Goal: Task Accomplishment & Management: Use online tool/utility

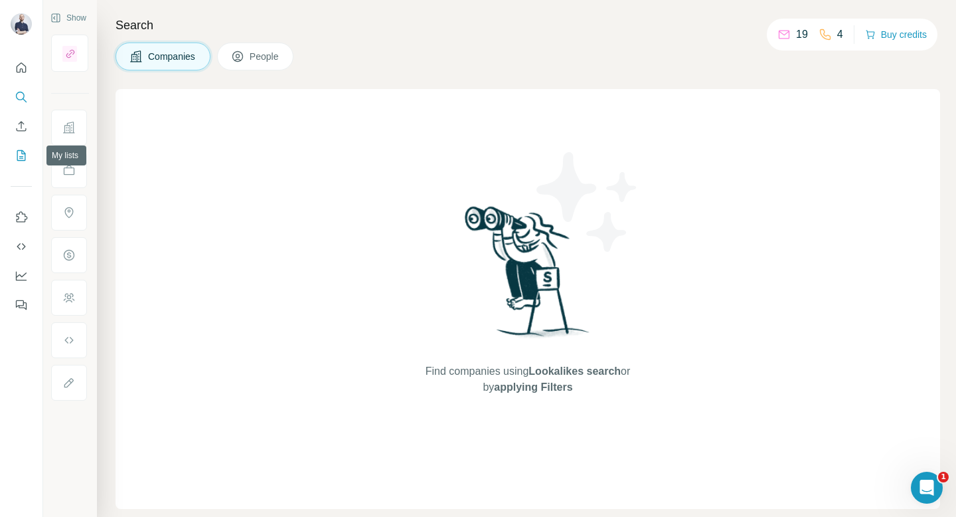
click at [17, 151] on icon "My lists" at bounding box center [21, 155] width 9 height 11
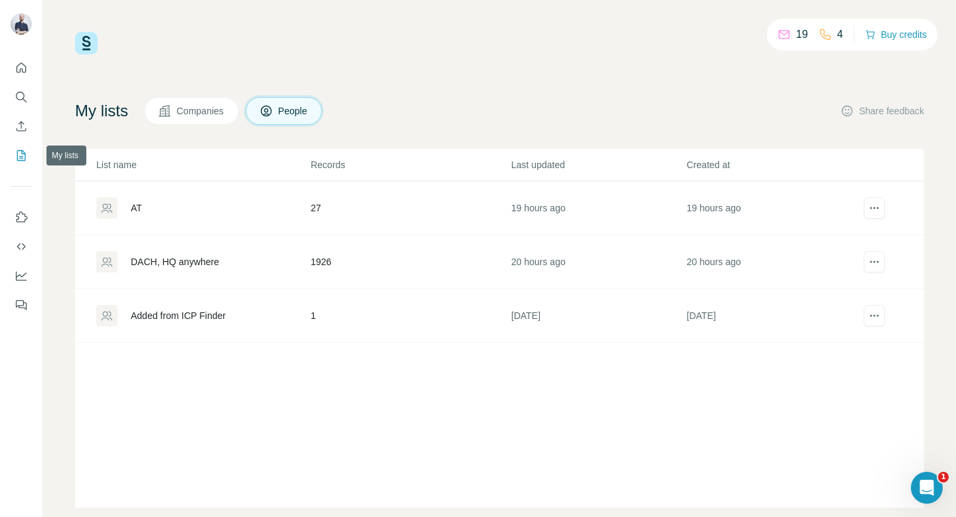
click at [25, 160] on icon "My lists" at bounding box center [21, 155] width 13 height 13
click at [179, 273] on td "DACH, HQ anywhere" at bounding box center [192, 262] width 235 height 54
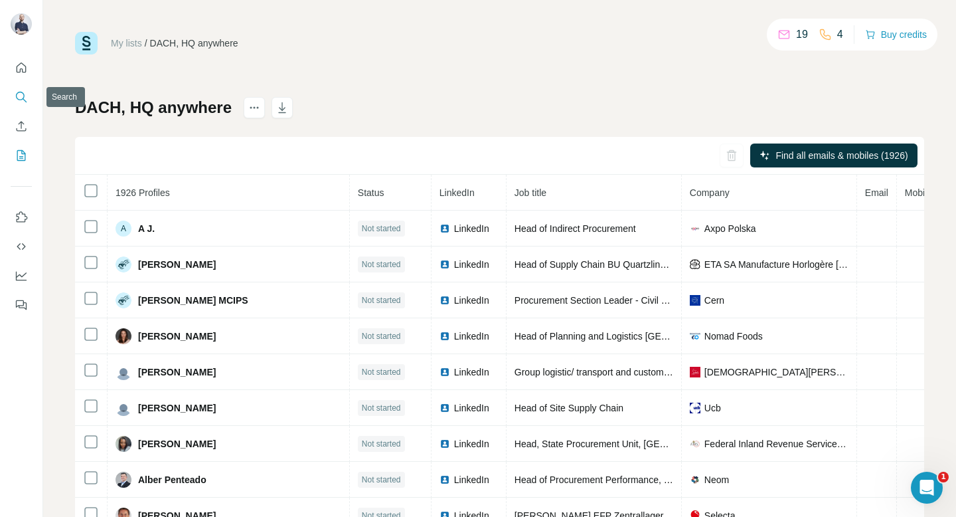
click at [15, 95] on icon "Search" at bounding box center [21, 96] width 13 height 13
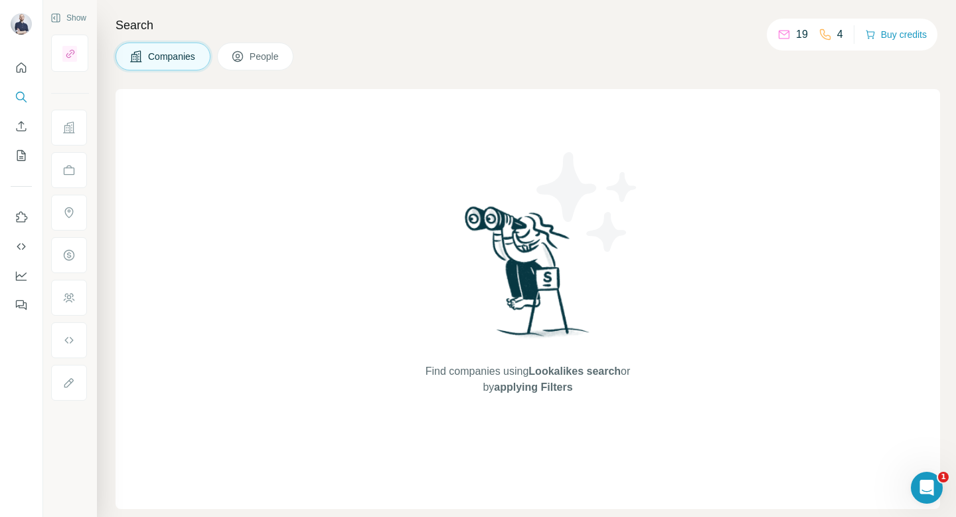
click at [251, 50] on button "People" at bounding box center [255, 57] width 77 height 28
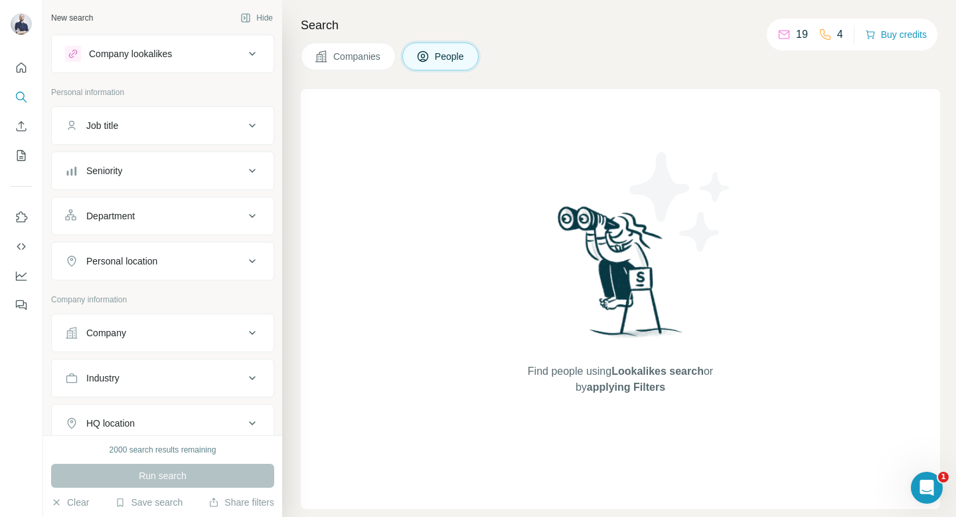
click at [110, 126] on div "Job title" at bounding box center [102, 125] width 32 height 13
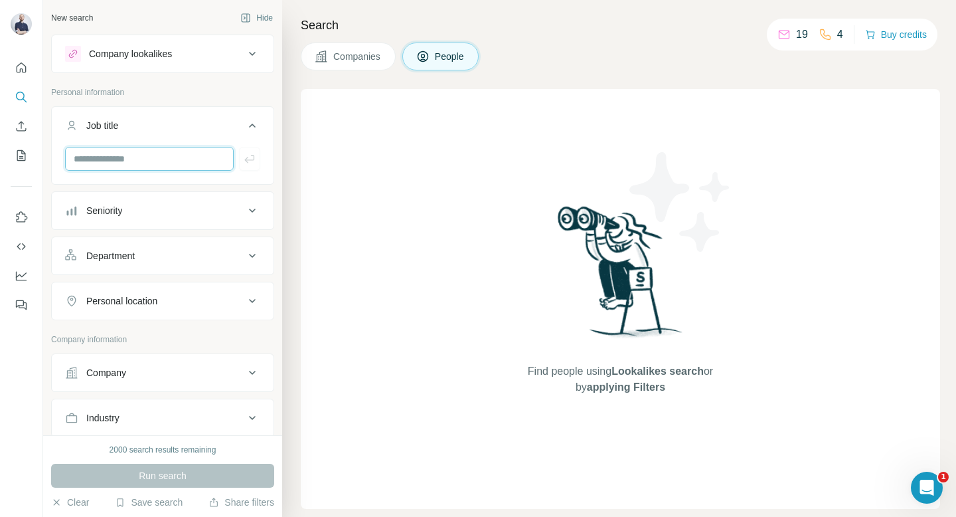
click at [121, 155] on input "text" at bounding box center [149, 159] width 169 height 24
click at [122, 218] on button "Seniority" at bounding box center [163, 211] width 222 height 32
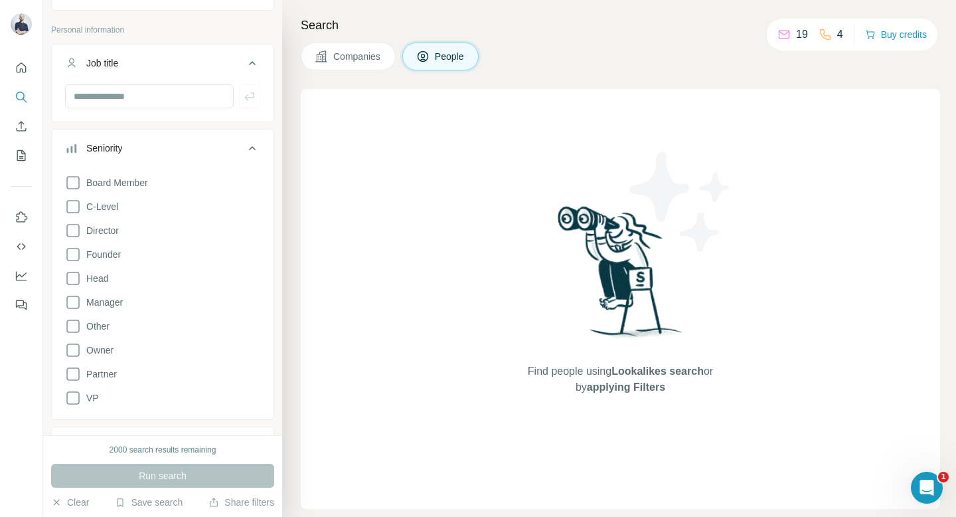
scroll to position [80, 0]
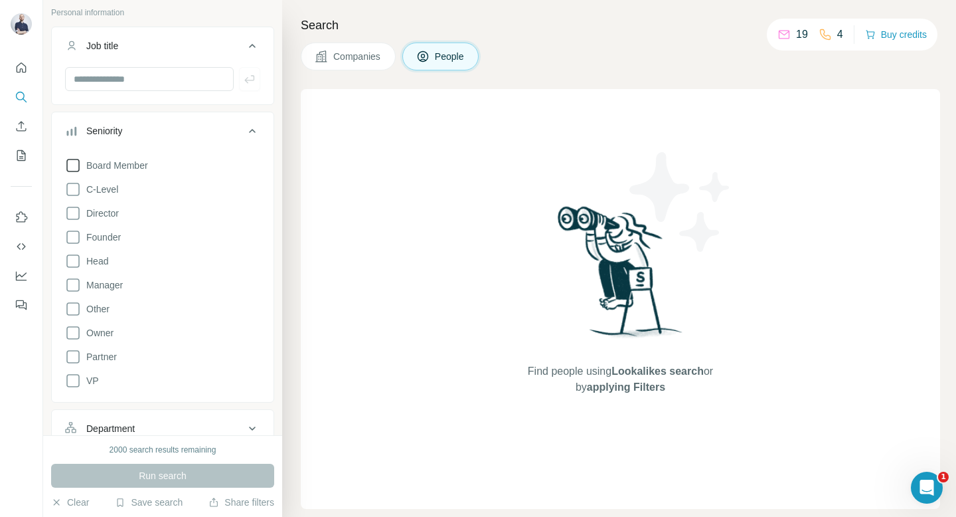
click at [72, 159] on icon at bounding box center [73, 165] width 16 height 16
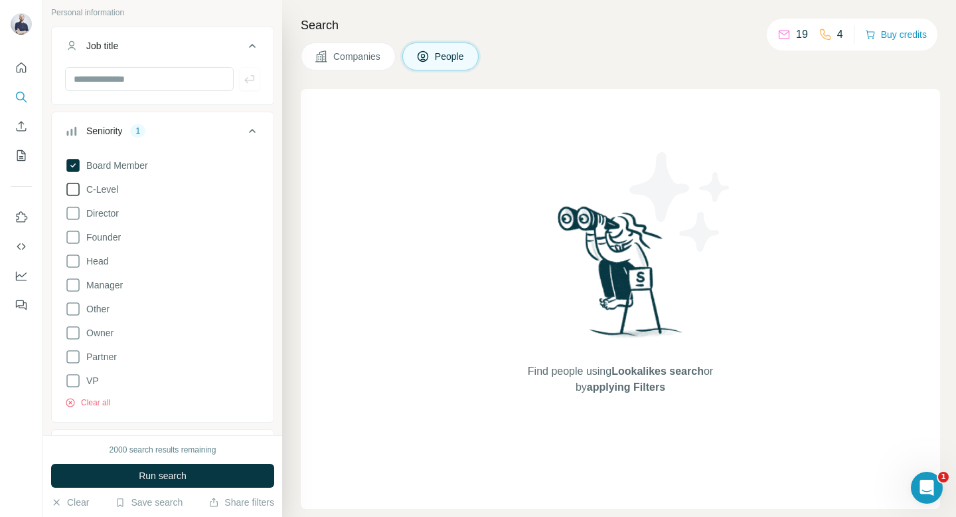
click at [75, 191] on icon at bounding box center [73, 189] width 16 height 16
click at [75, 213] on icon at bounding box center [73, 213] width 16 height 16
click at [72, 261] on icon at bounding box center [73, 261] width 16 height 16
click at [72, 333] on icon at bounding box center [73, 333] width 16 height 16
click at [71, 352] on icon at bounding box center [73, 357] width 16 height 16
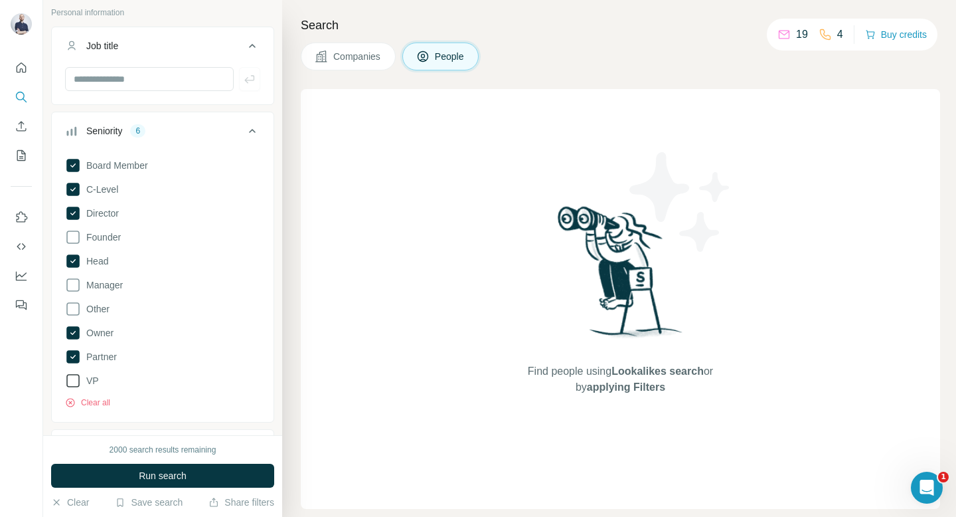
click at [71, 379] on icon at bounding box center [73, 381] width 16 height 16
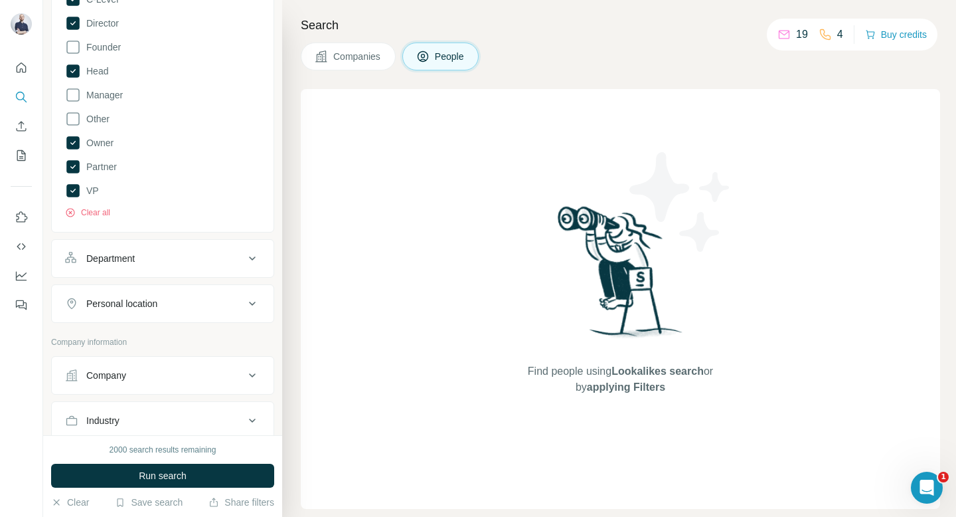
click at [132, 266] on button "Department" at bounding box center [163, 258] width 222 height 32
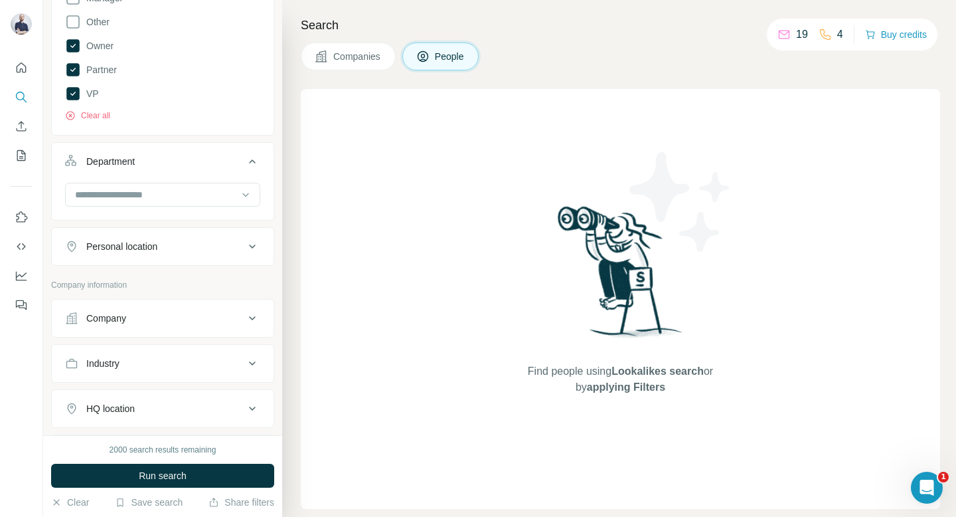
scroll to position [368, 0]
click at [159, 203] on div at bounding box center [156, 193] width 164 height 23
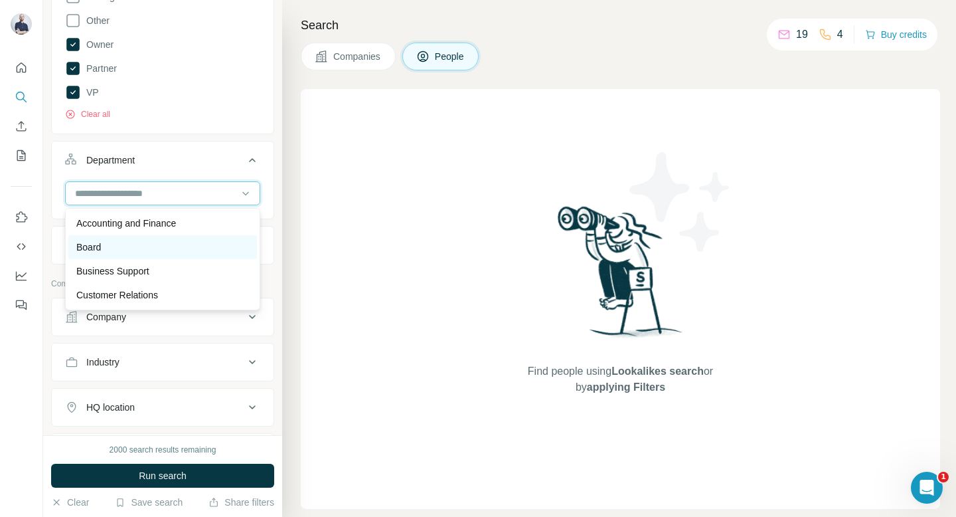
scroll to position [478, 0]
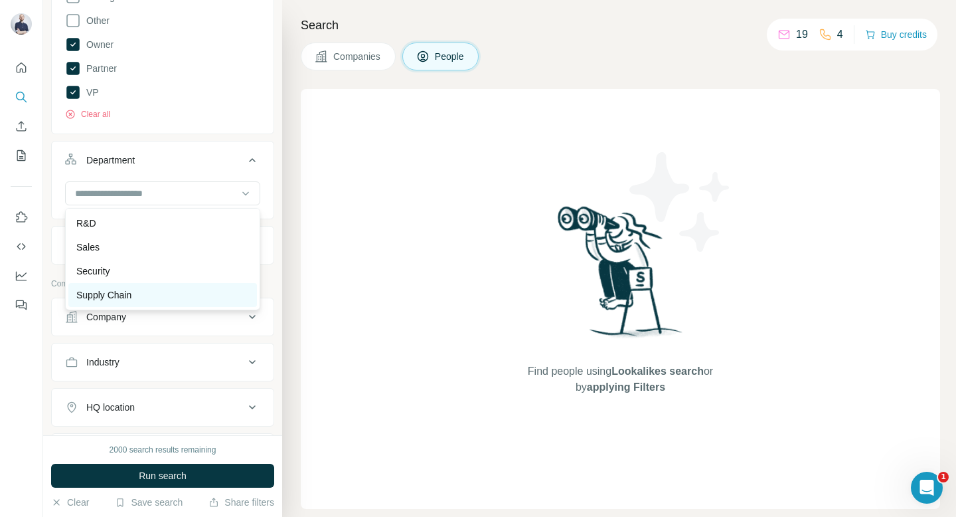
click at [137, 288] on div "Supply Chain" at bounding box center [162, 294] width 173 height 13
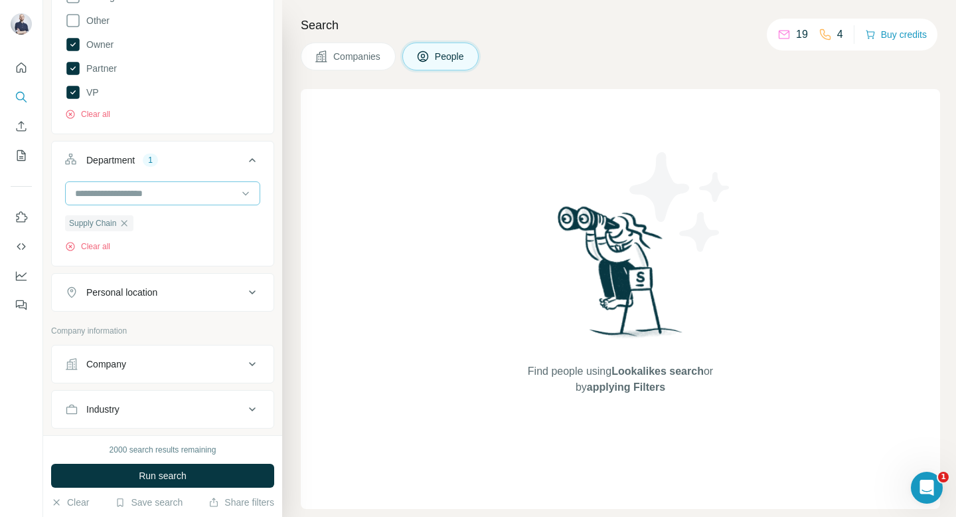
click at [153, 200] on input at bounding box center [156, 193] width 164 height 15
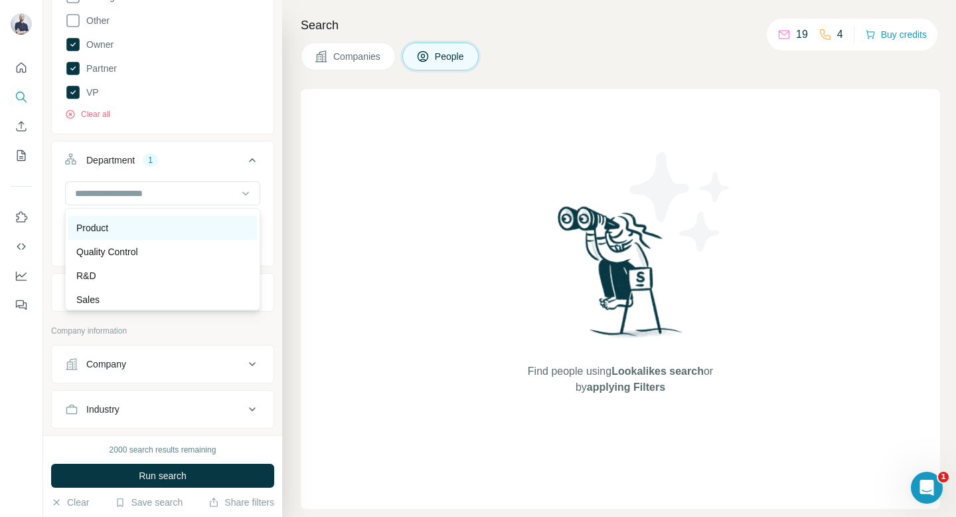
click at [143, 226] on div "Product" at bounding box center [162, 227] width 173 height 13
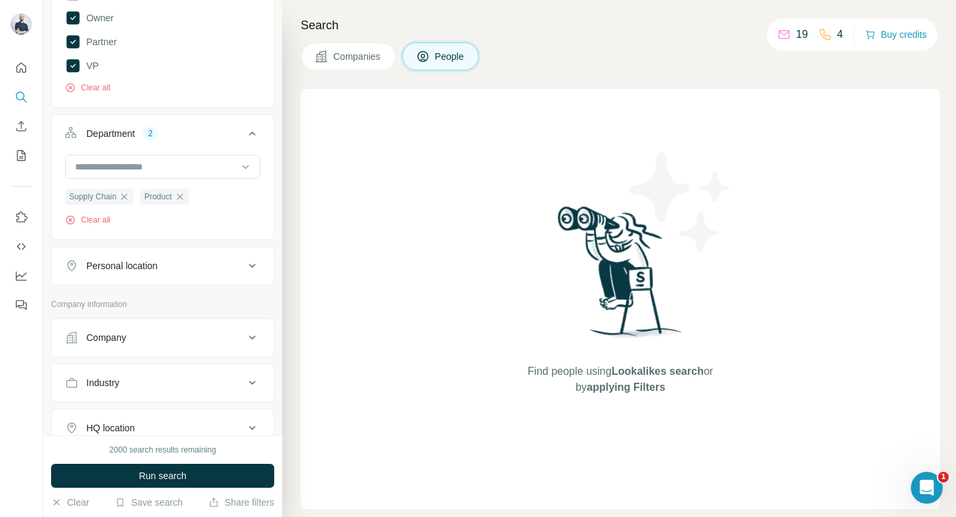
scroll to position [448, 0]
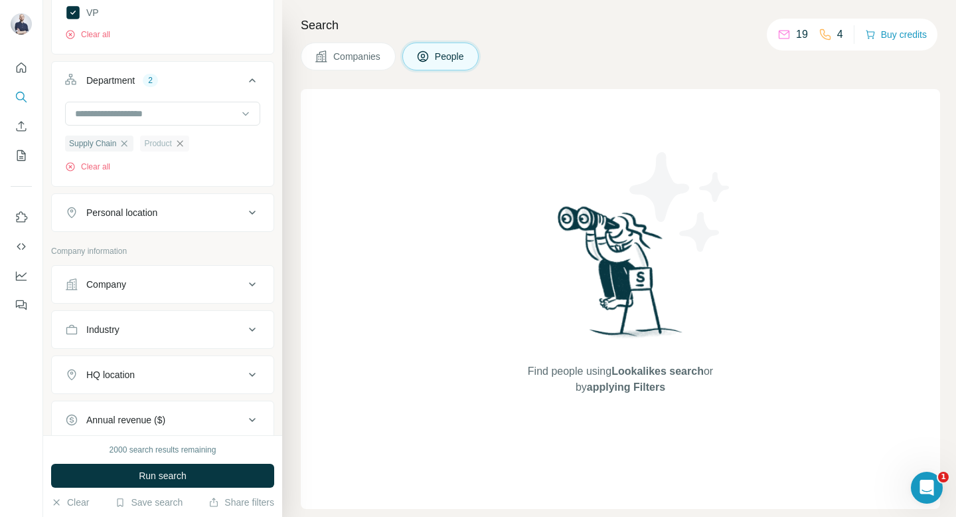
click at [185, 145] on icon "button" at bounding box center [180, 143] width 11 height 11
click at [258, 114] on div at bounding box center [162, 114] width 195 height 24
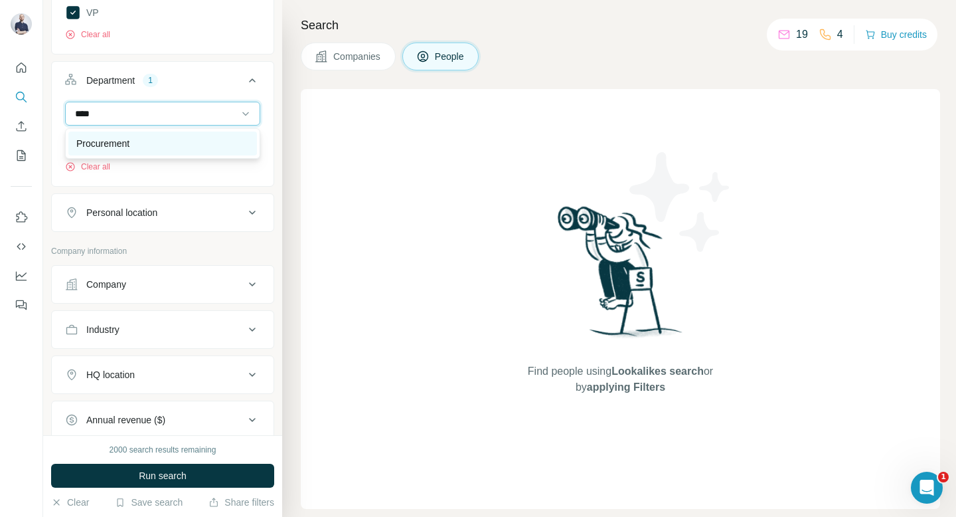
type input "****"
click at [222, 153] on div "Procurement" at bounding box center [162, 144] width 189 height 24
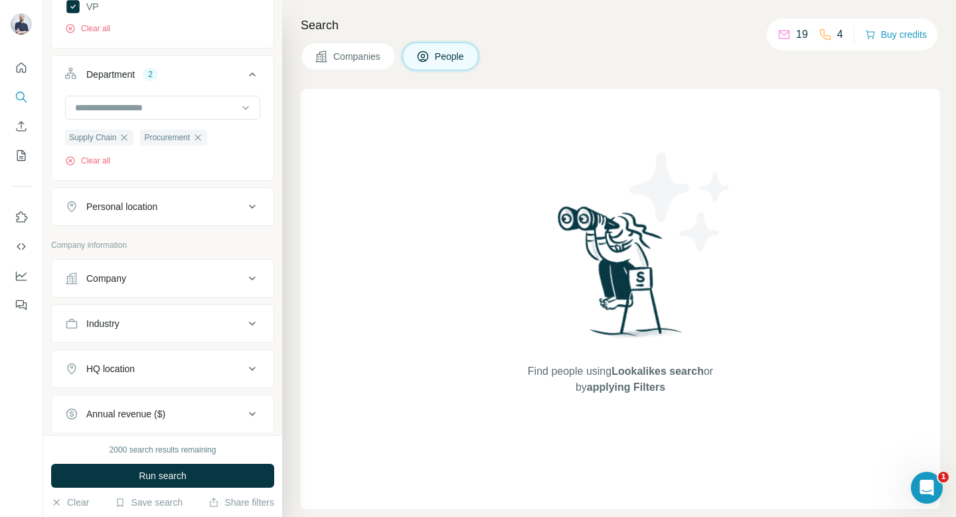
scroll to position [456, 0]
click at [180, 211] on div "Personal location" at bounding box center [154, 204] width 179 height 13
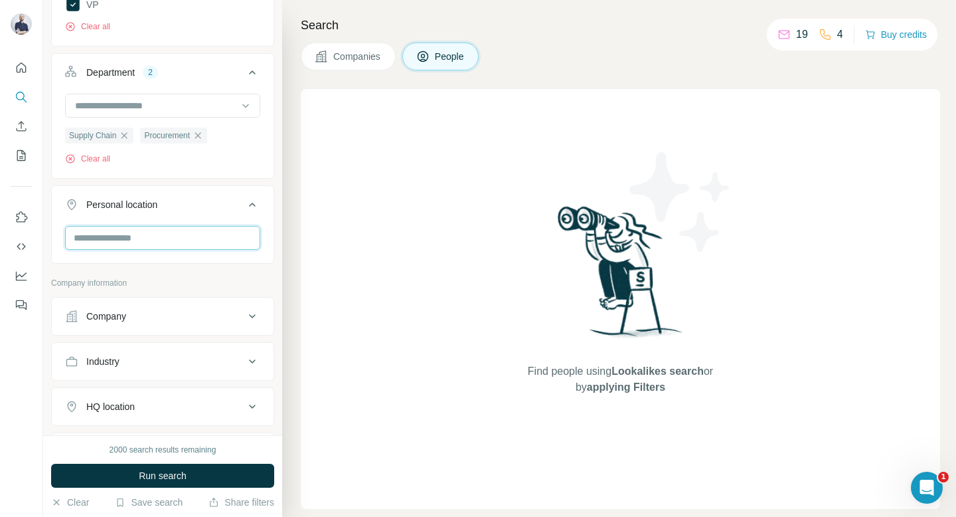
click at [173, 240] on input "text" at bounding box center [162, 238] width 195 height 24
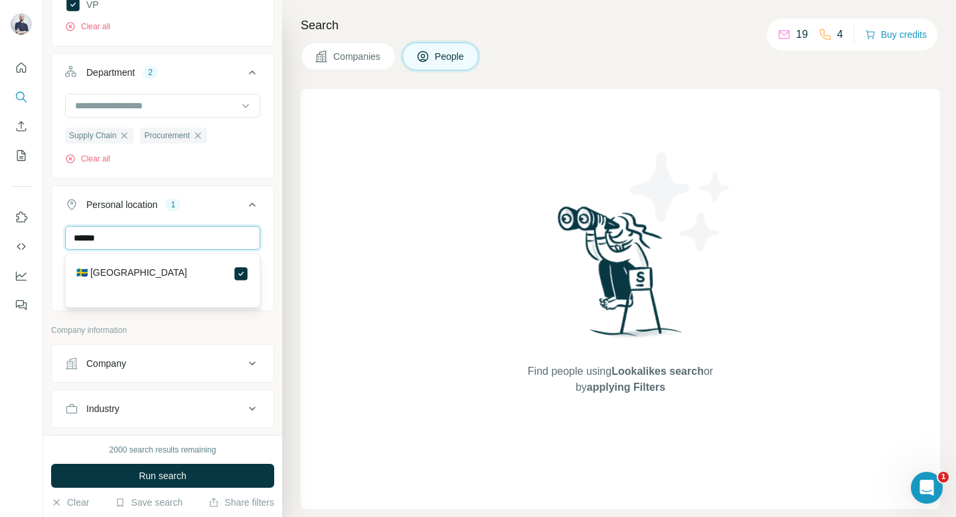
click at [110, 237] on input "******" at bounding box center [162, 238] width 195 height 24
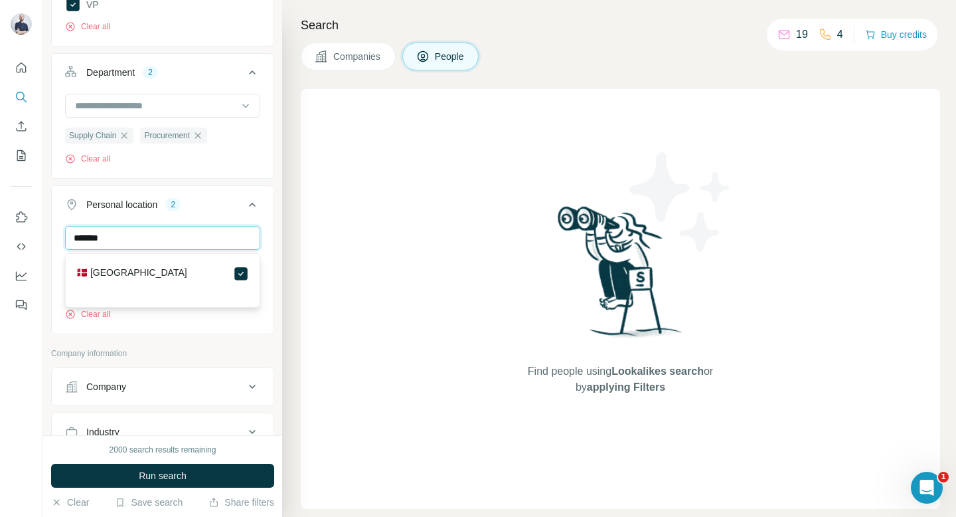
click at [163, 238] on input "*******" at bounding box center [162, 238] width 195 height 24
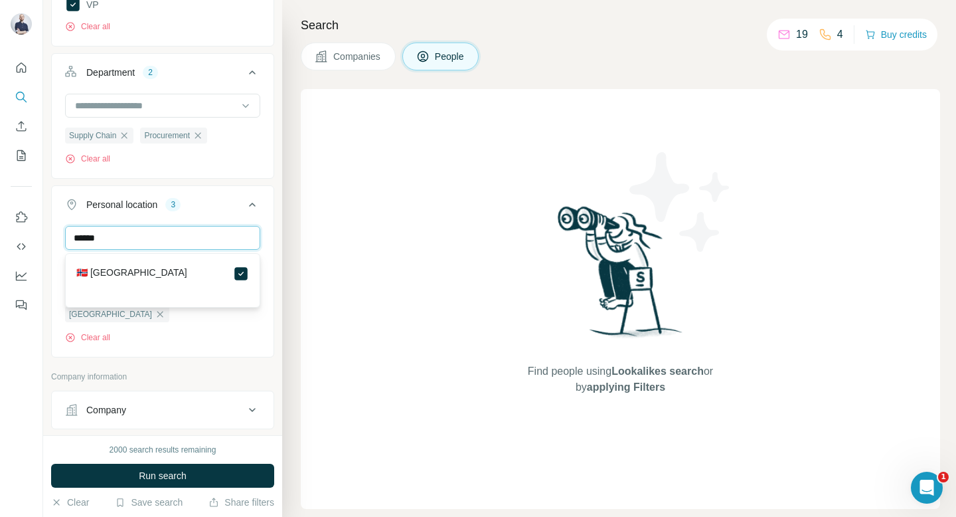
click at [201, 244] on input "******" at bounding box center [162, 238] width 195 height 24
type input "*******"
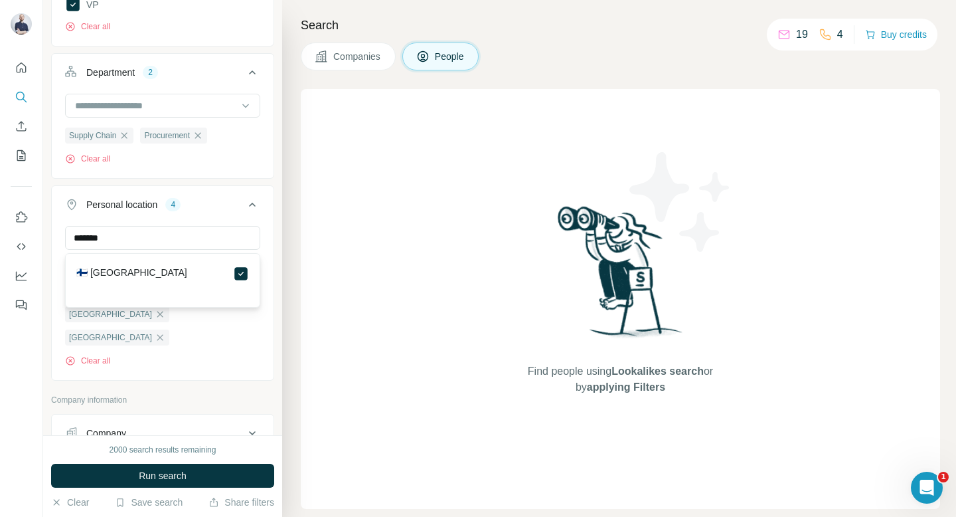
click at [262, 185] on ul "Job title Seniority 7 Board Member C-Level Director Founder Head Manager Other …" at bounding box center [162, 16] width 223 height 730
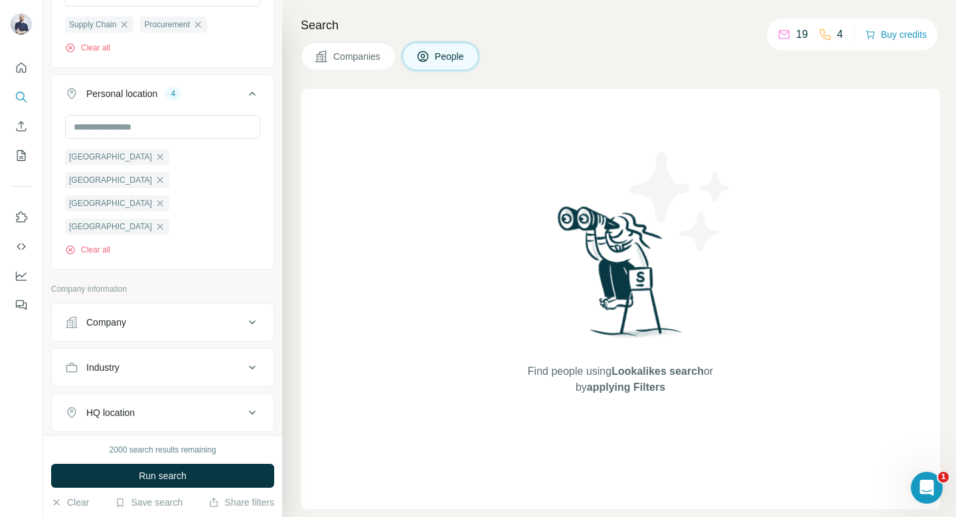
click at [182, 306] on button "Company" at bounding box center [163, 322] width 222 height 32
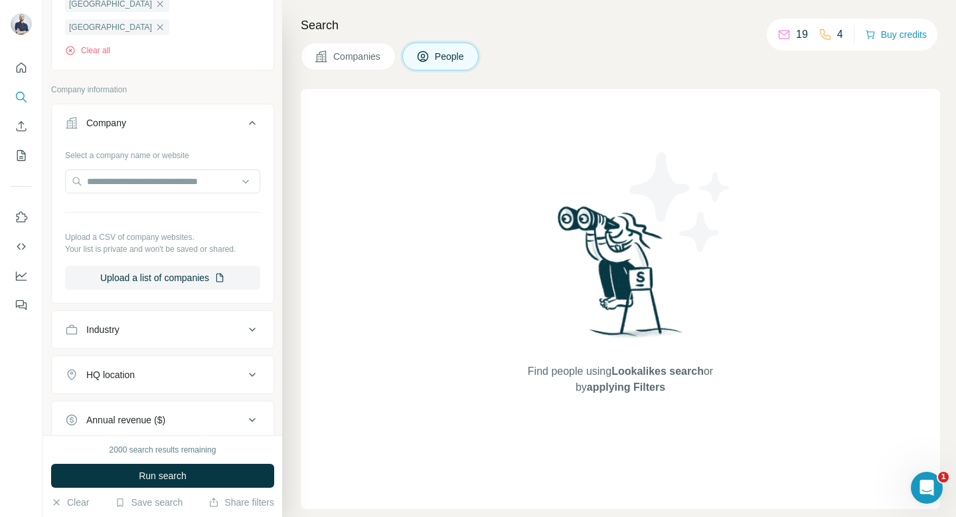
click at [188, 323] on div "Industry" at bounding box center [154, 329] width 179 height 13
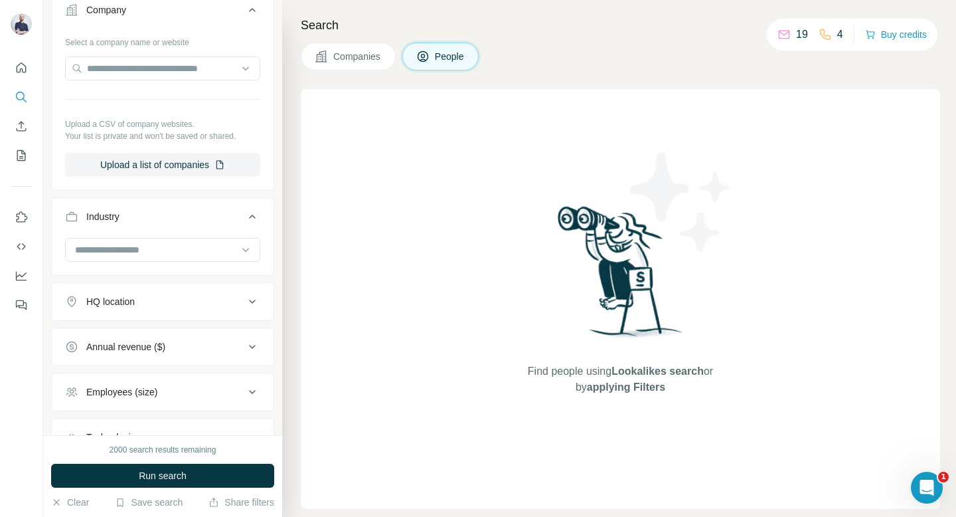
scroll to position [911, 0]
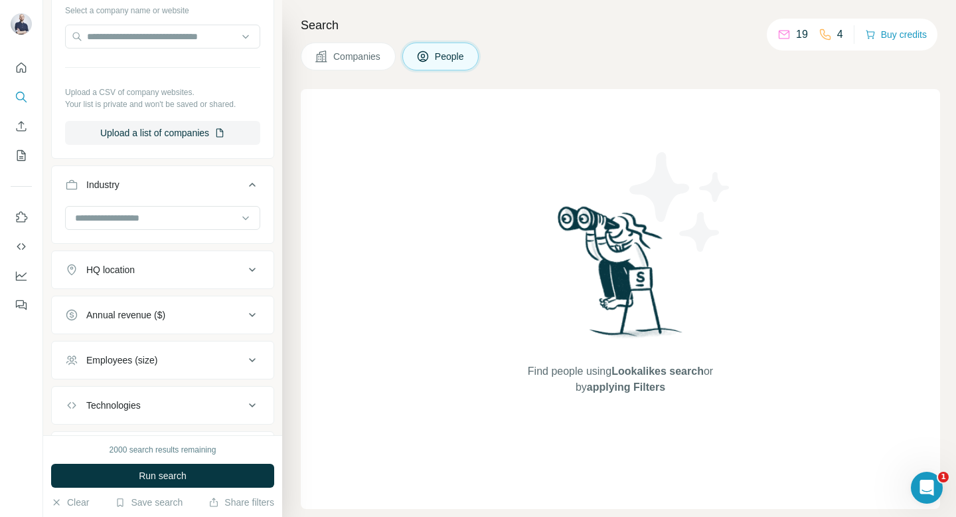
click at [195, 254] on button "HQ location" at bounding box center [163, 270] width 222 height 32
click at [165, 348] on div "Annual revenue ($)" at bounding box center [125, 354] width 79 height 13
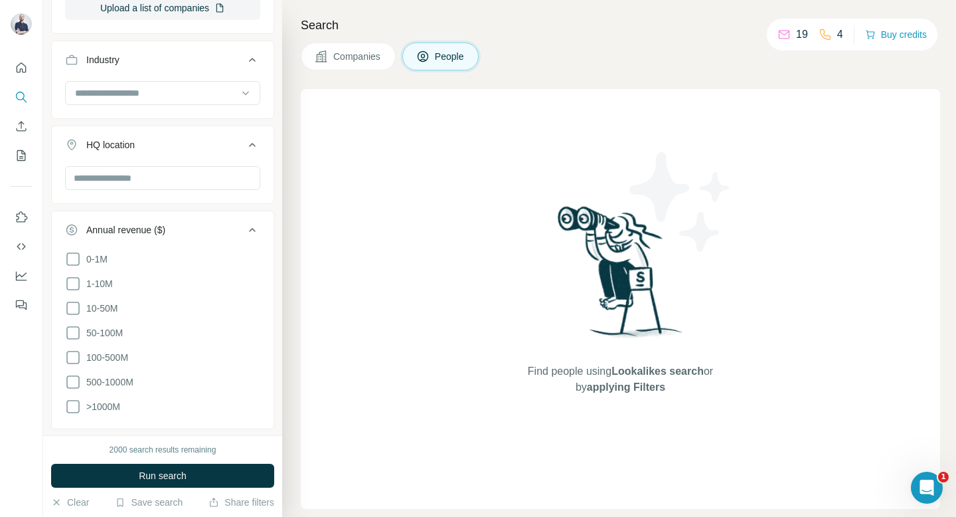
scroll to position [1047, 0]
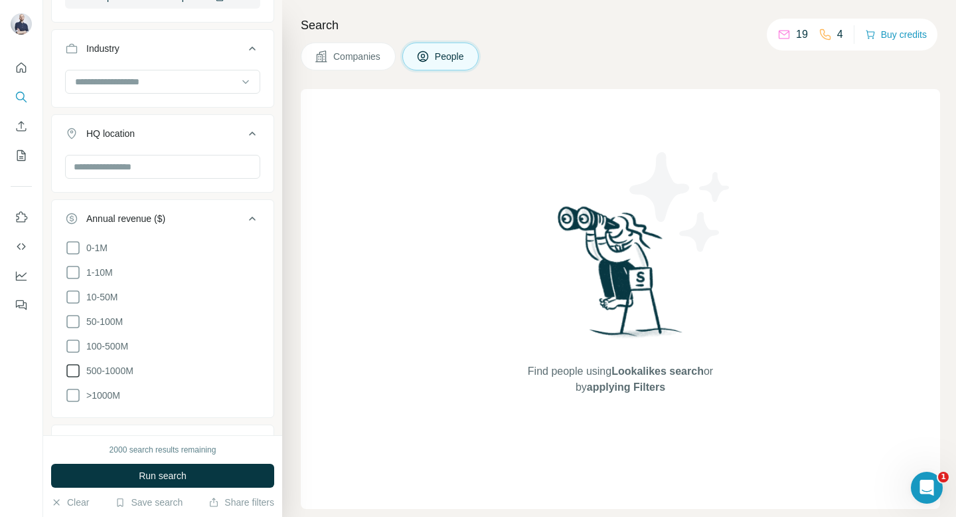
click at [74, 363] on icon at bounding box center [73, 371] width 16 height 16
click at [75, 387] on icon at bounding box center [73, 395] width 16 height 16
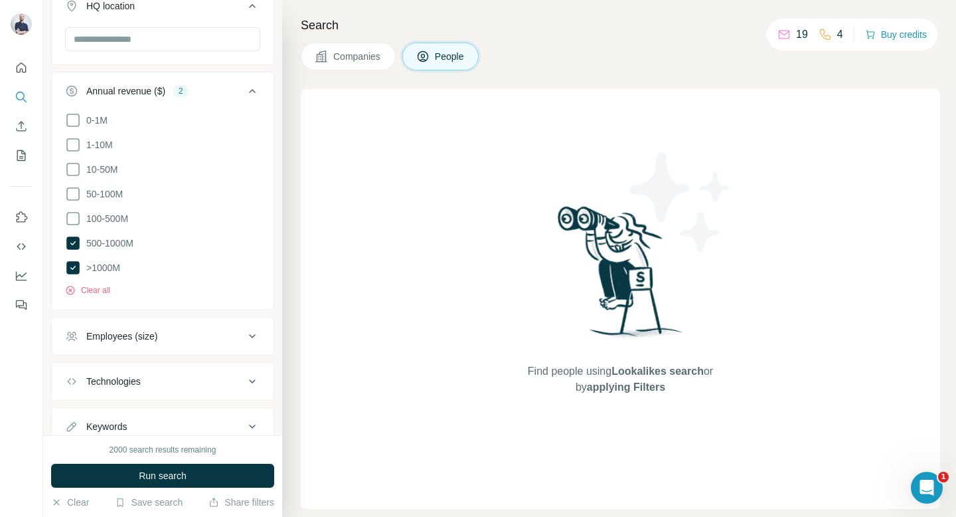
click at [154, 320] on button "Employees (size)" at bounding box center [163, 336] width 222 height 32
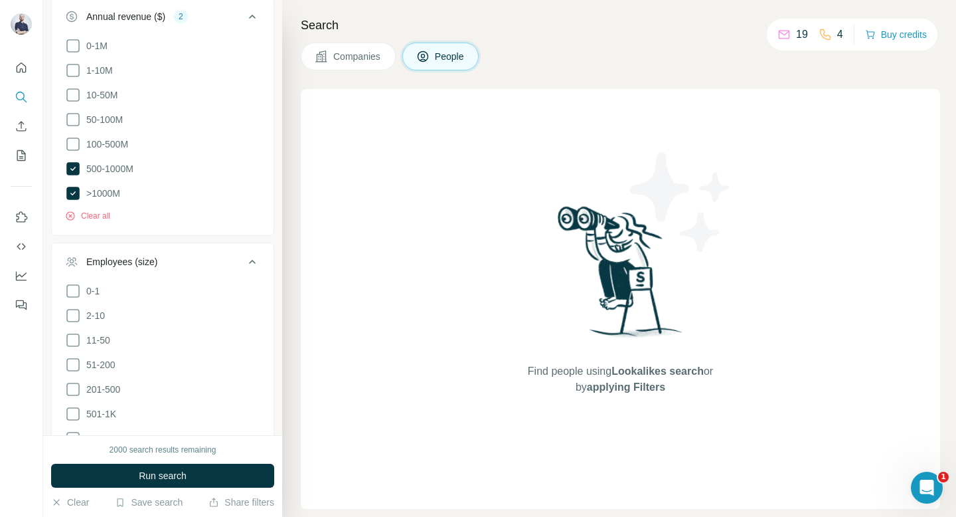
scroll to position [1308, 0]
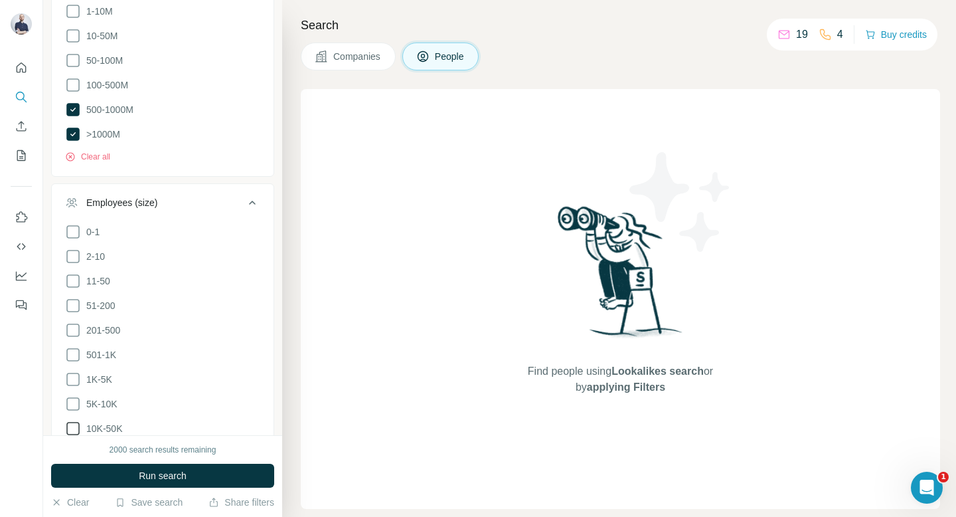
click at [76, 445] on icon at bounding box center [73, 453] width 16 height 16
click at [75, 420] on icon at bounding box center [73, 428] width 16 height 16
click at [74, 396] on icon at bounding box center [73, 404] width 16 height 16
click at [74, 371] on icon at bounding box center [73, 379] width 16 height 16
click at [74, 347] on icon at bounding box center [73, 355] width 16 height 16
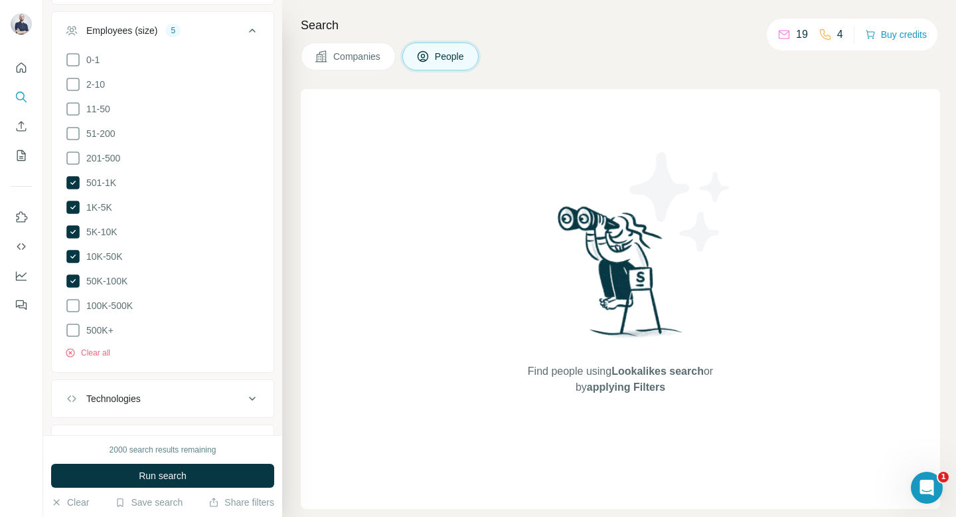
scroll to position [1493, 0]
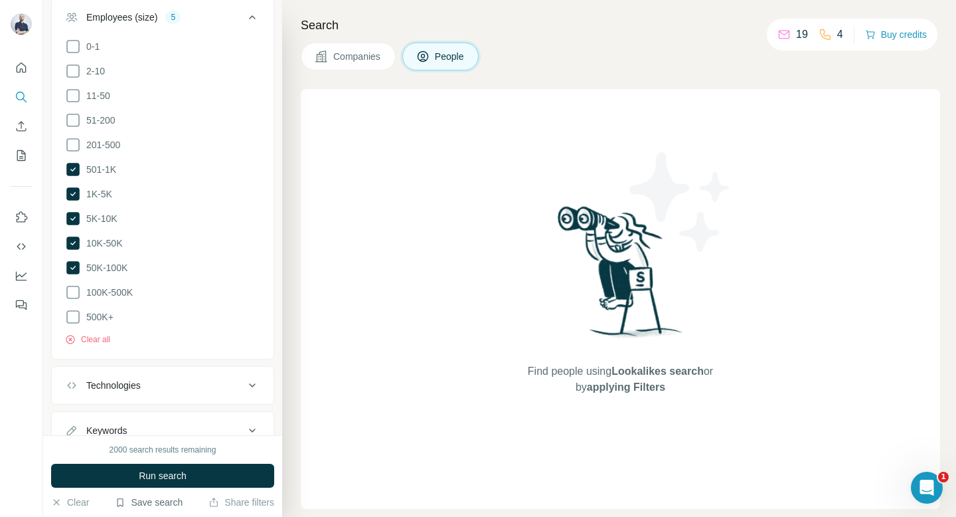
click at [116, 501] on icon "button" at bounding box center [120, 502] width 11 height 11
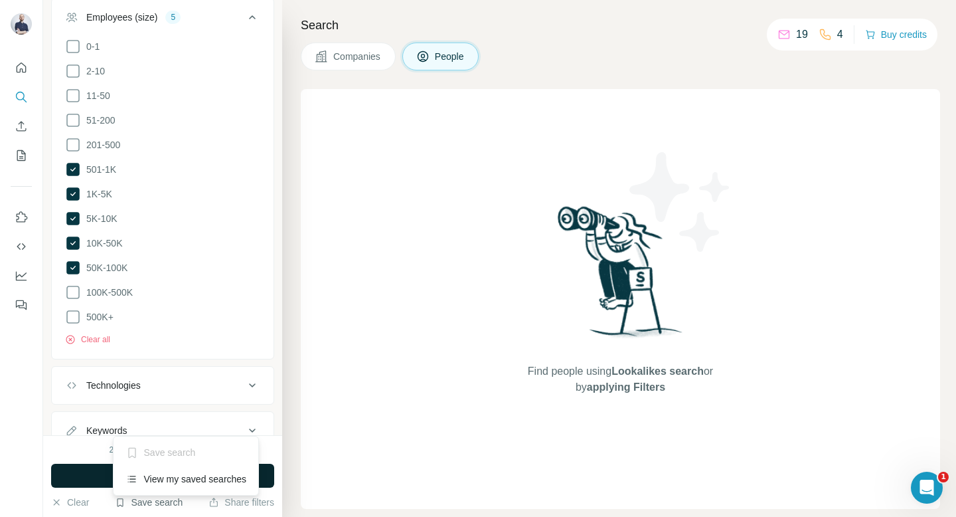
click at [84, 474] on button "Run search" at bounding box center [162, 476] width 223 height 24
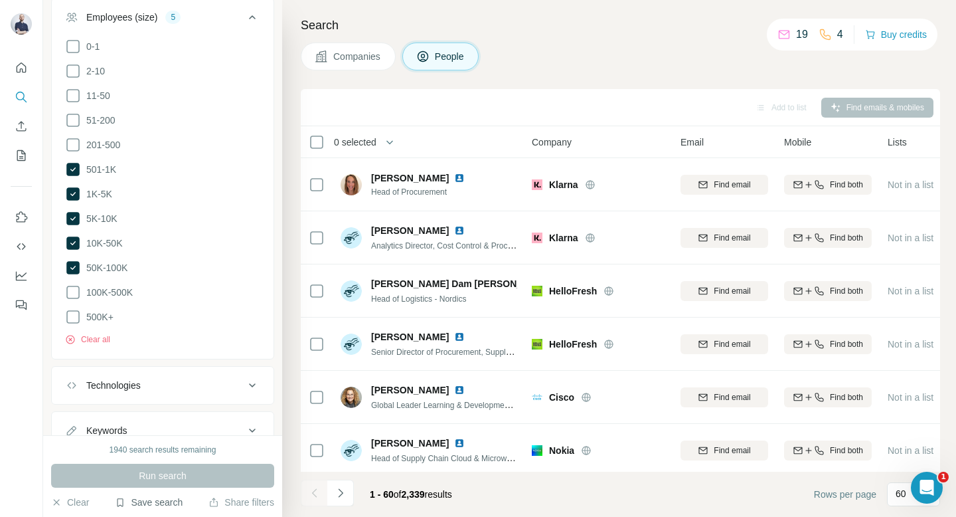
click at [118, 505] on icon "button" at bounding box center [120, 502] width 11 height 11
click at [155, 453] on div "Save search" at bounding box center [186, 452] width 140 height 27
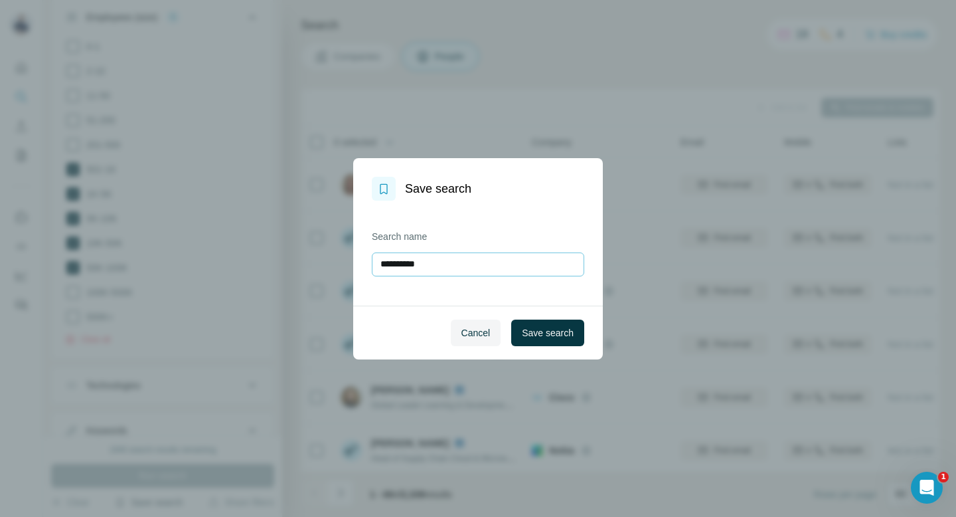
click at [412, 263] on input "**********" at bounding box center [478, 264] width 213 height 24
drag, startPoint x: 407, startPoint y: 265, endPoint x: 501, endPoint y: 263, distance: 93.7
click at [501, 264] on input "**********" at bounding box center [478, 264] width 213 height 24
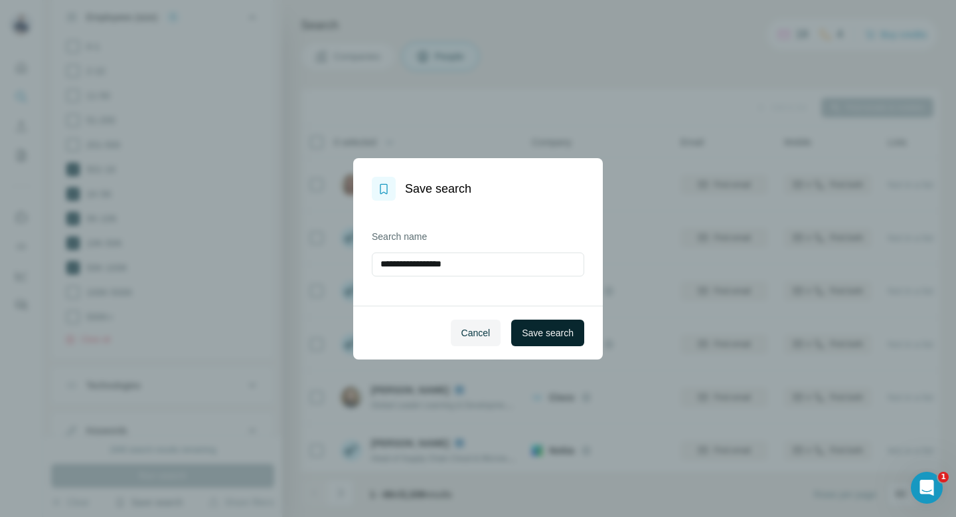
type input "**********"
click at [555, 337] on span "Save search" at bounding box center [548, 332] width 52 height 13
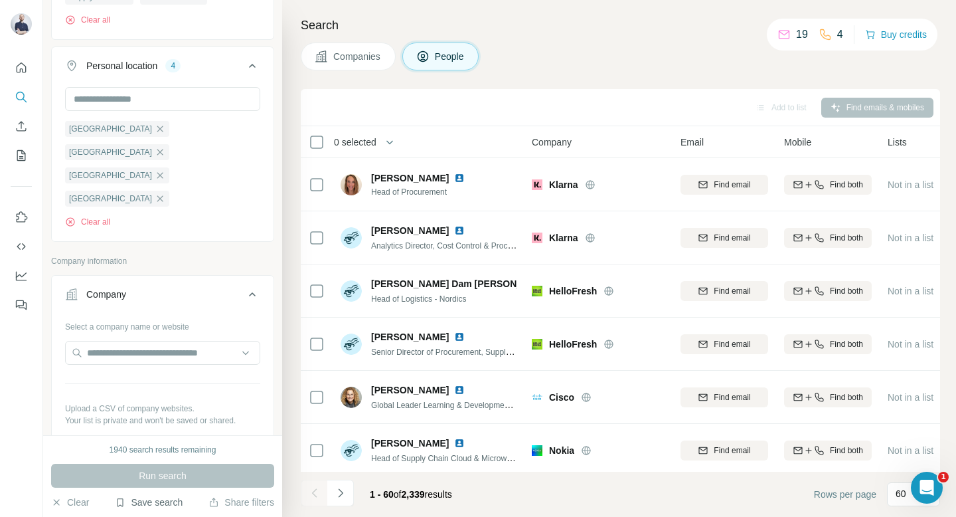
scroll to position [591, 0]
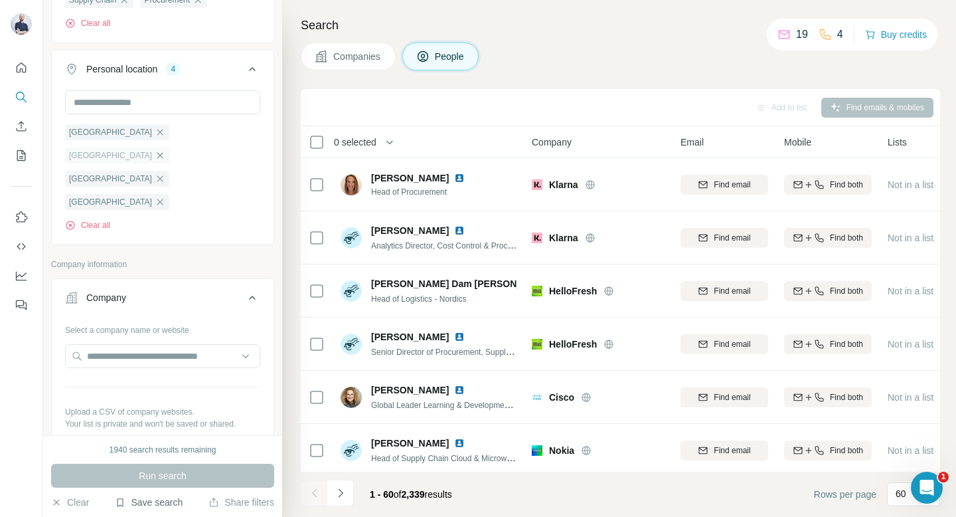
click at [165, 150] on icon "button" at bounding box center [160, 155] width 11 height 11
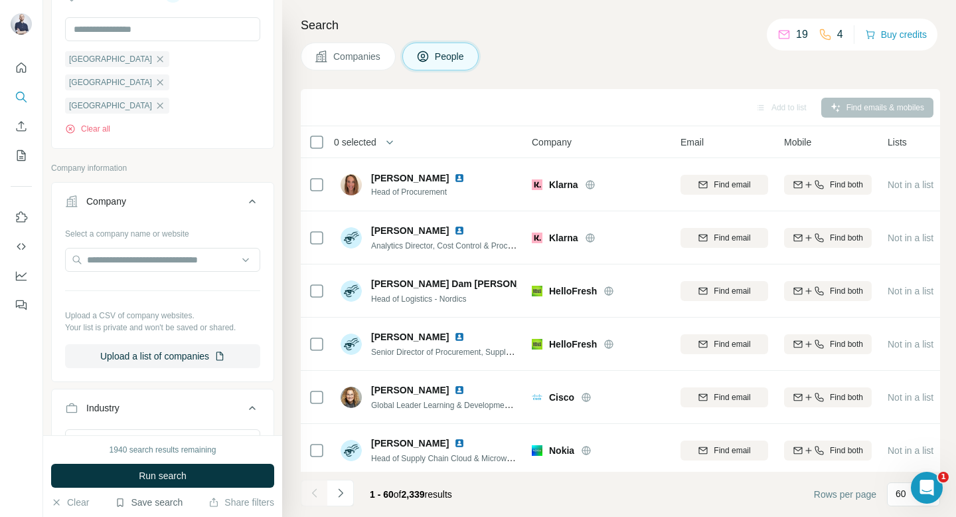
scroll to position [667, 0]
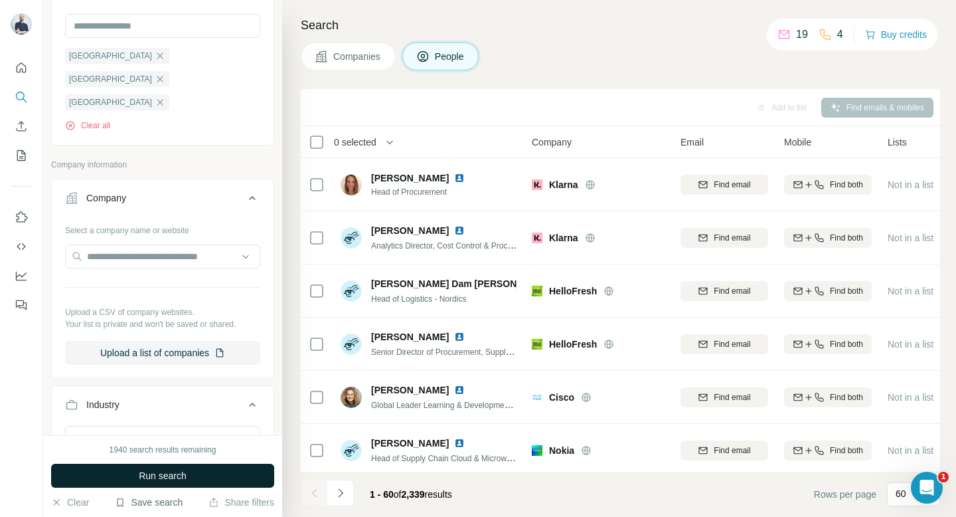
click at [161, 475] on span "Run search" at bounding box center [163, 475] width 48 height 13
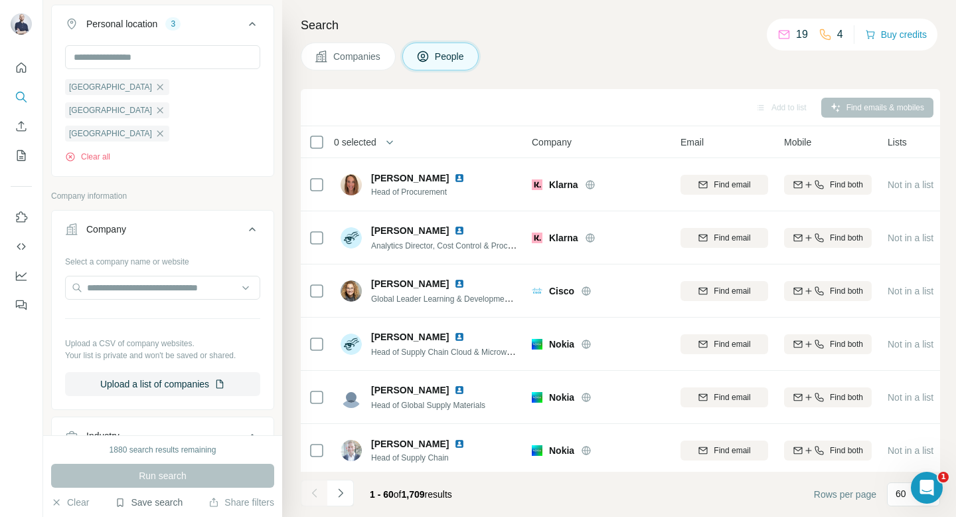
scroll to position [632, 0]
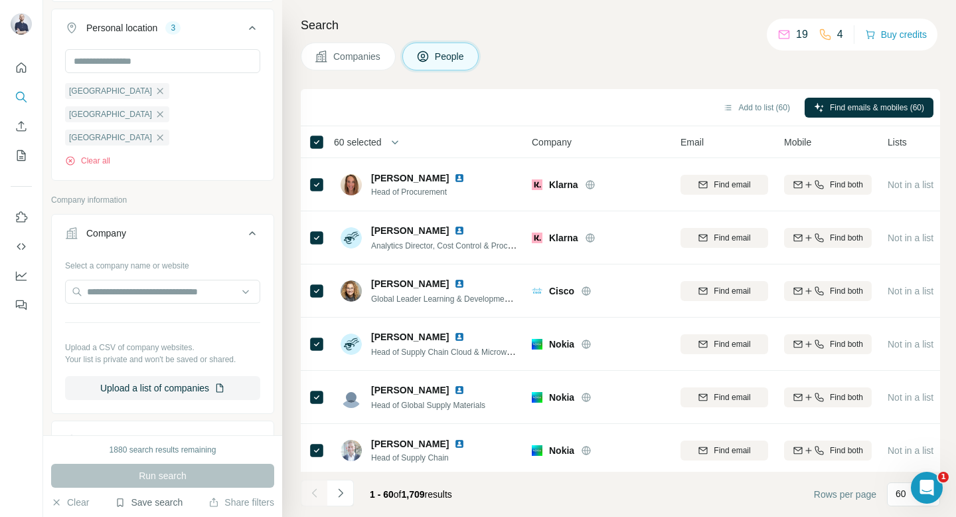
click at [377, 143] on span "60 selected" at bounding box center [358, 141] width 48 height 13
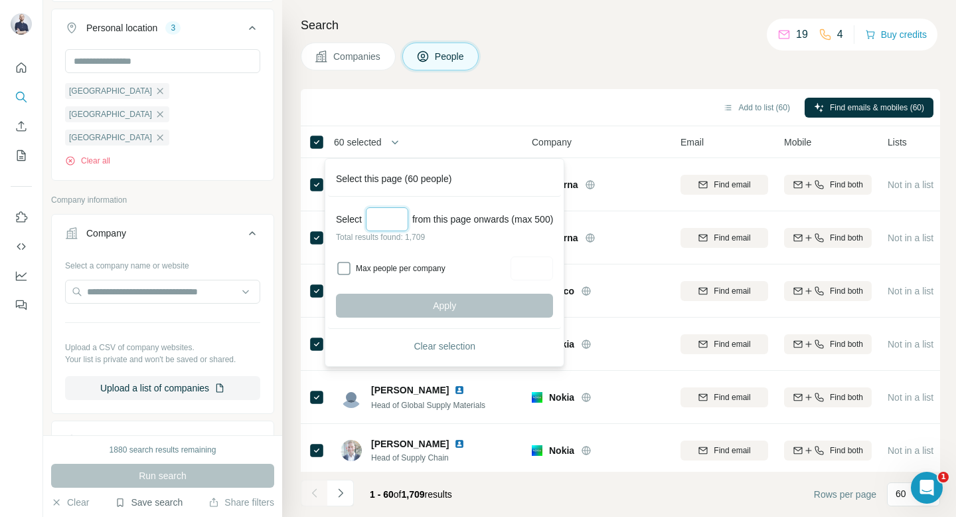
click at [393, 212] on input "Select a number (up to 500)" at bounding box center [387, 219] width 43 height 24
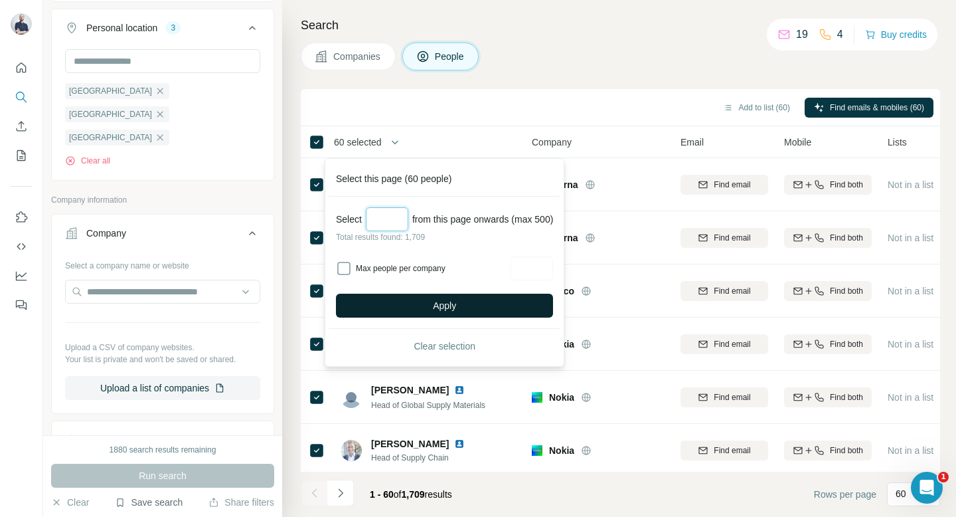
type input "***"
click at [428, 299] on button "Apply" at bounding box center [444, 306] width 217 height 24
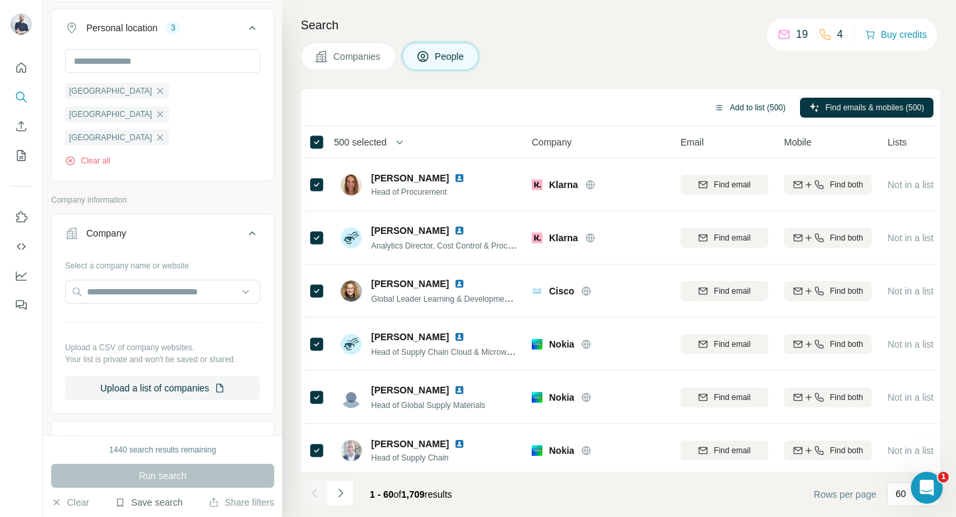
click at [727, 108] on button "Add to list (500)" at bounding box center [750, 108] width 90 height 20
click at [714, 106] on icon "button" at bounding box center [719, 107] width 11 height 11
click at [747, 109] on button "Add to list (500)" at bounding box center [750, 108] width 90 height 20
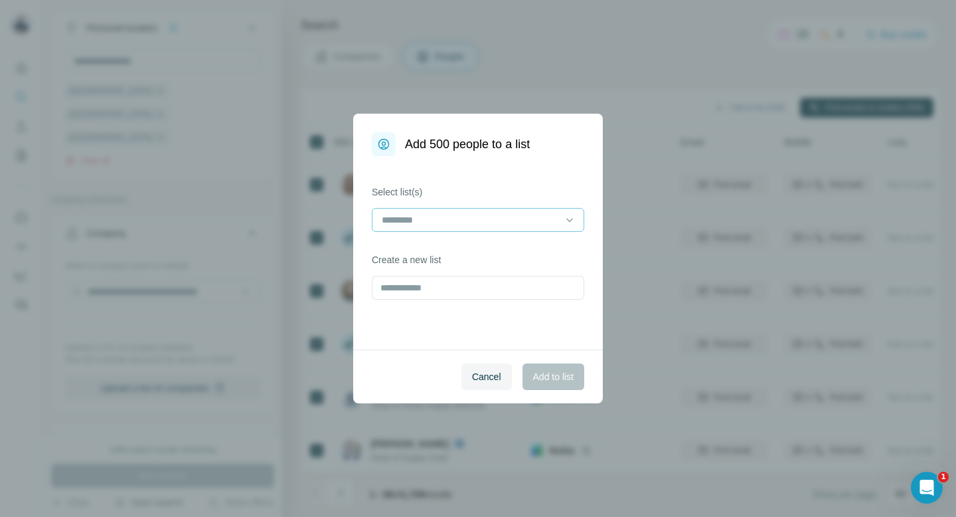
click at [508, 229] on div at bounding box center [470, 220] width 179 height 23
click at [523, 177] on div "Select list(s) Create a new list" at bounding box center [478, 252] width 250 height 193
click at [482, 284] on input "text" at bounding box center [478, 288] width 213 height 24
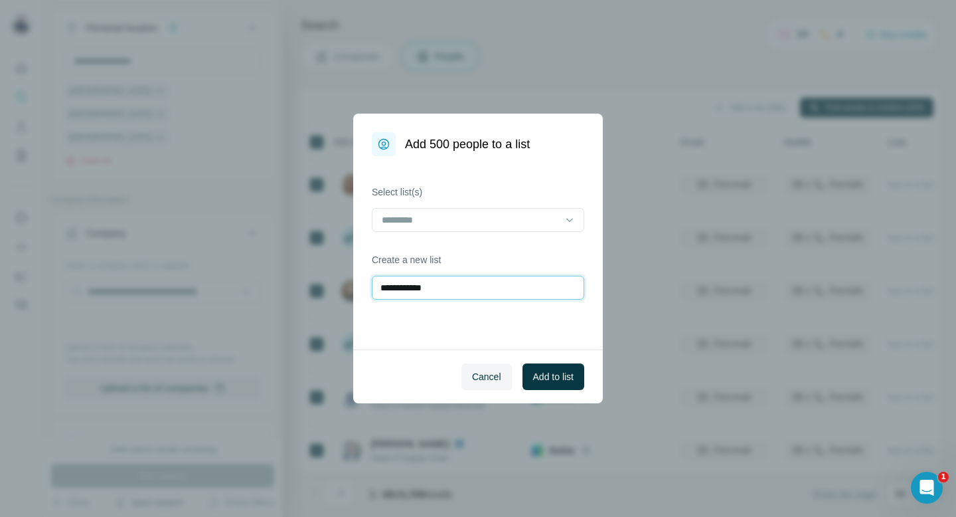
drag, startPoint x: 488, startPoint y: 290, endPoint x: 277, endPoint y: 290, distance: 211.2
click at [277, 290] on div "**********" at bounding box center [478, 258] width 956 height 517
type input "**********"
click at [551, 367] on button "Add to list" at bounding box center [554, 376] width 62 height 27
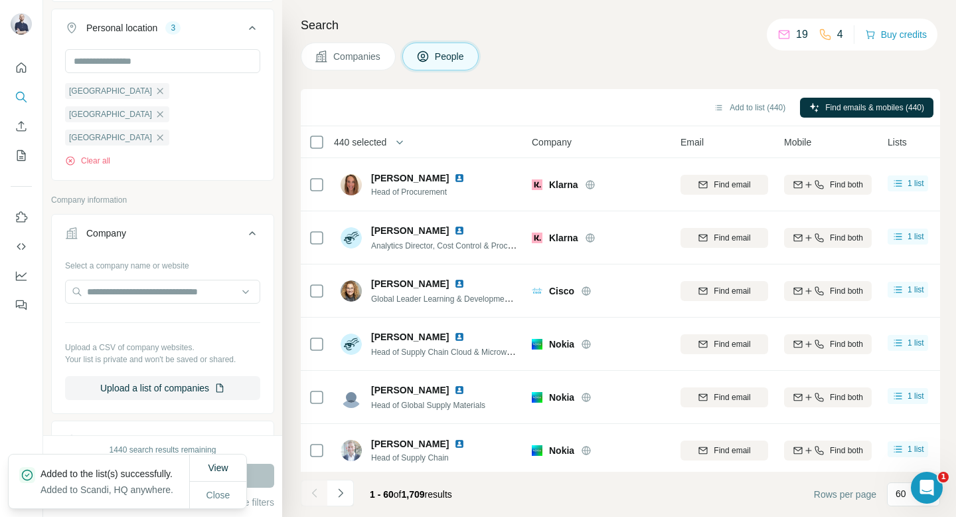
click at [393, 139] on button "button" at bounding box center [400, 142] width 27 height 27
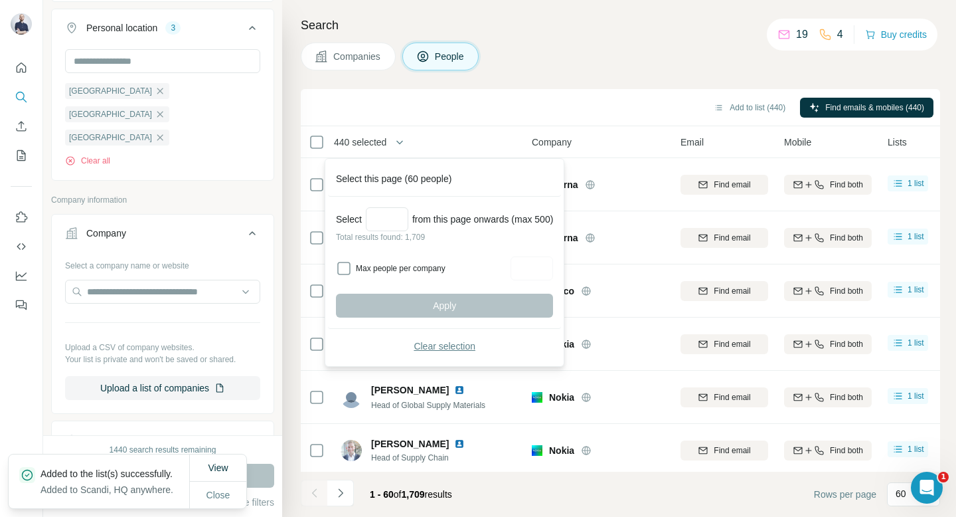
click at [422, 348] on span "Clear selection" at bounding box center [445, 345] width 62 height 13
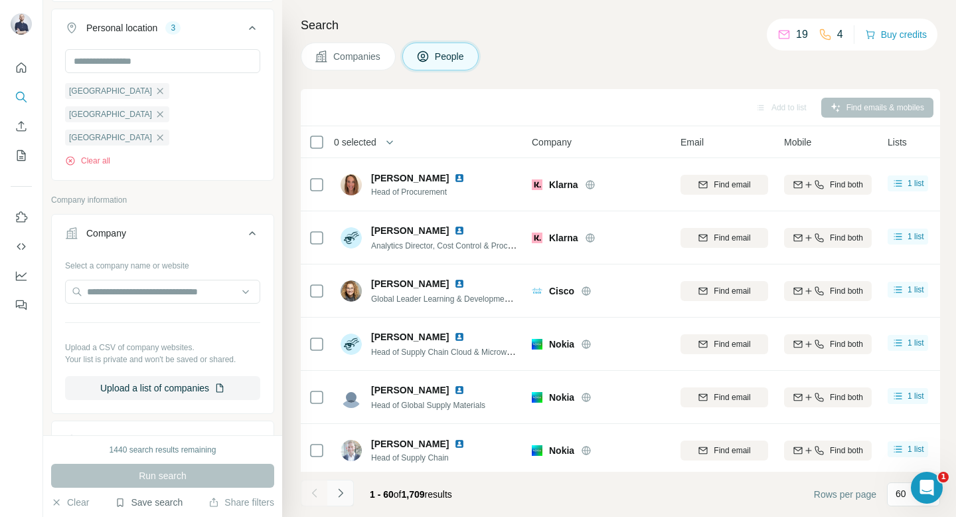
click at [340, 492] on icon "Navigate to next page" at bounding box center [340, 492] width 13 height 13
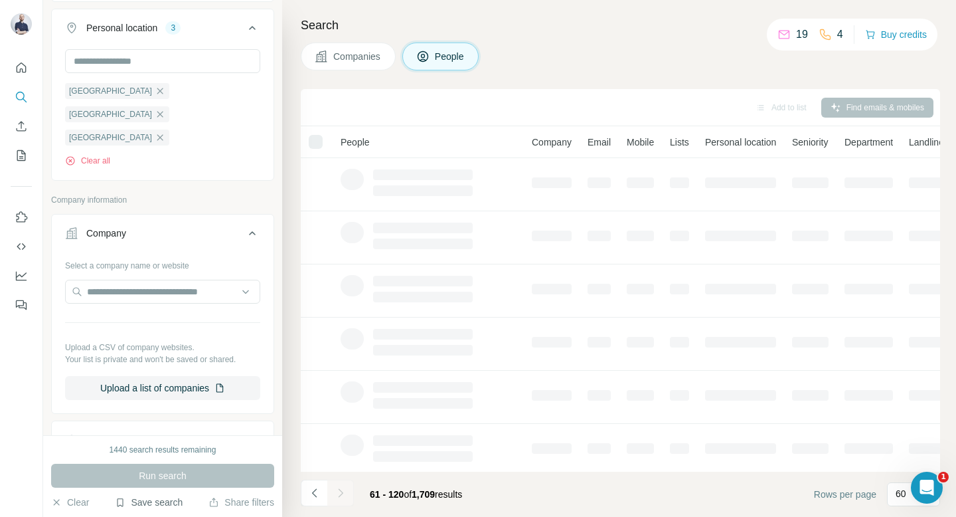
click at [340, 492] on div at bounding box center [340, 493] width 27 height 27
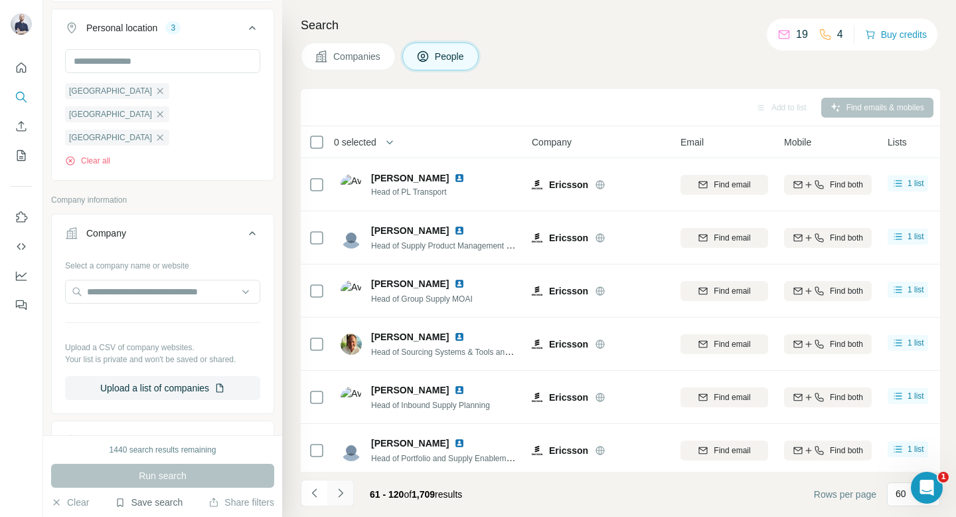
click at [340, 492] on icon "Navigate to next page" at bounding box center [340, 492] width 13 height 13
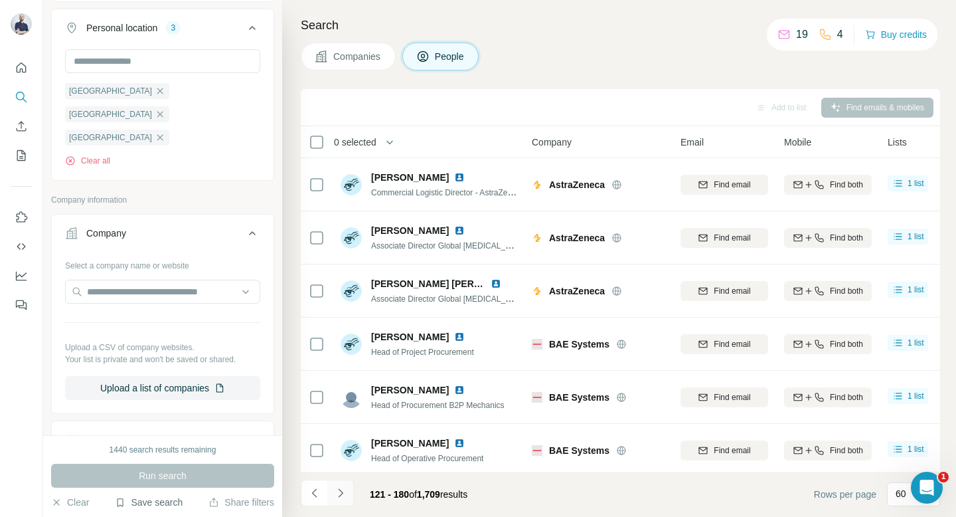
click at [339, 491] on icon "Navigate to next page" at bounding box center [340, 492] width 13 height 13
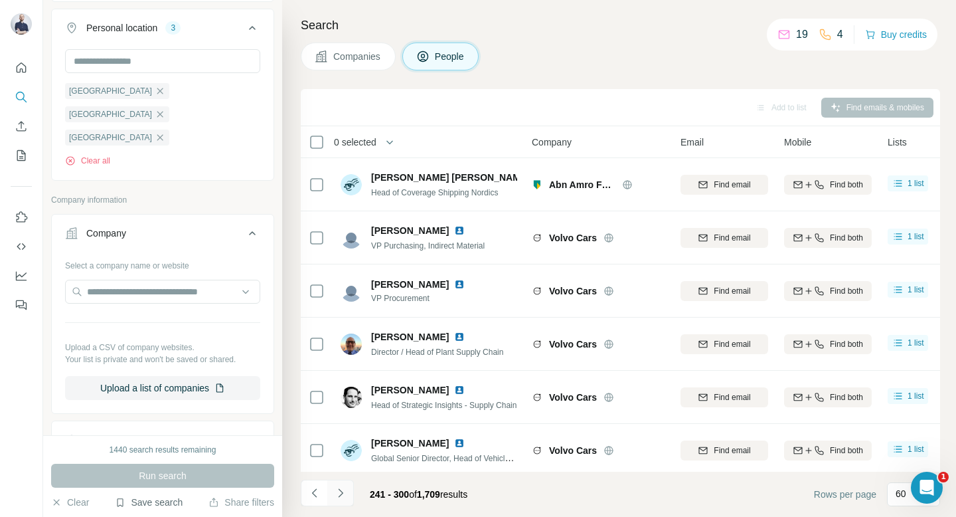
click at [339, 491] on icon "Navigate to next page" at bounding box center [340, 492] width 13 height 13
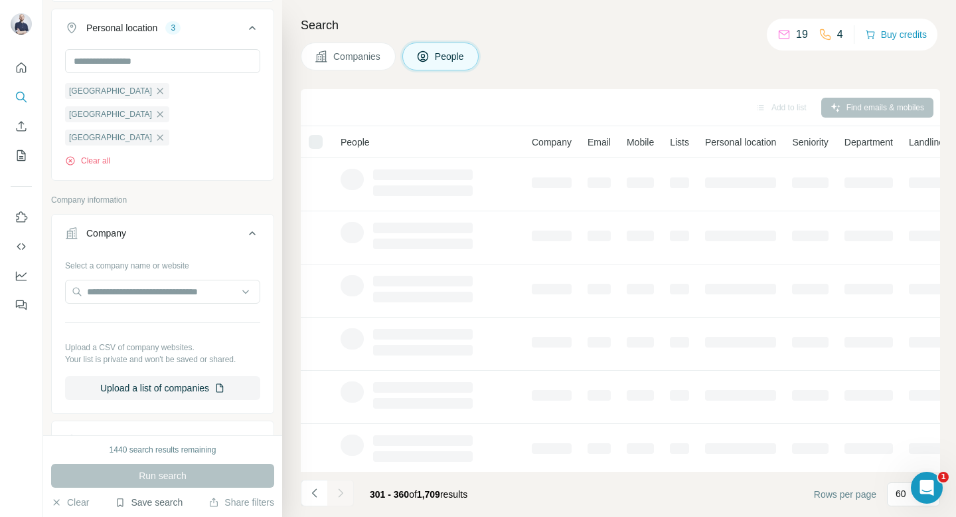
click at [339, 490] on icon "Navigate to next page" at bounding box center [340, 492] width 13 height 13
click at [339, 490] on div at bounding box center [340, 493] width 27 height 27
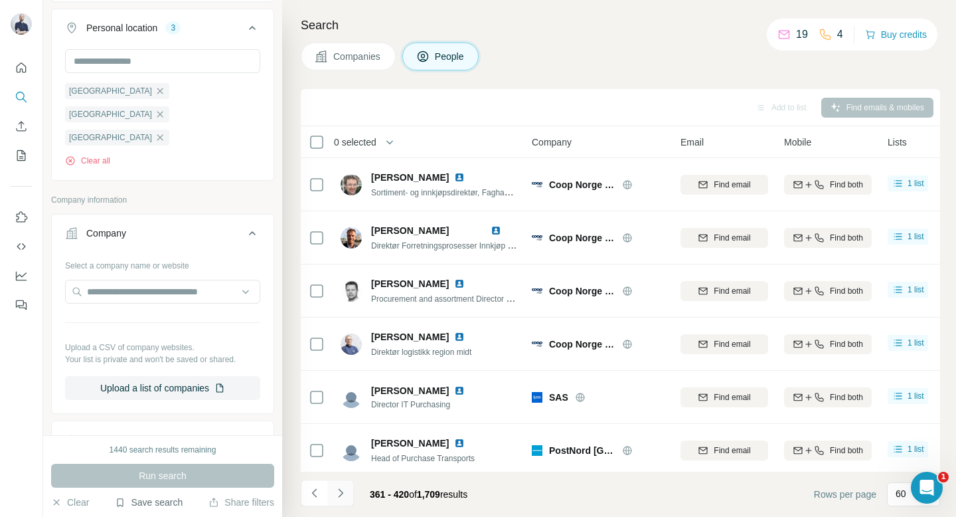
click at [339, 495] on icon "Navigate to next page" at bounding box center [340, 492] width 13 height 13
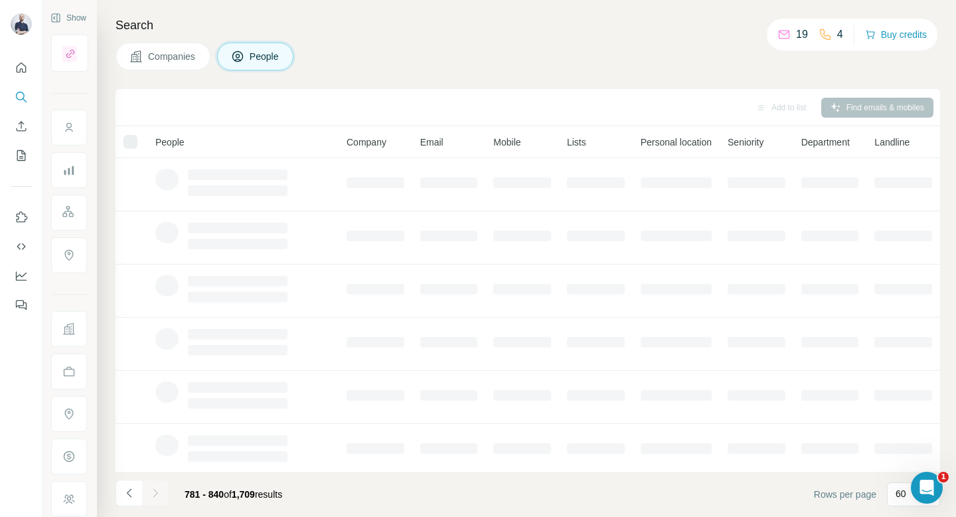
click at [155, 493] on icon "Navigate to next page" at bounding box center [155, 492] width 13 height 13
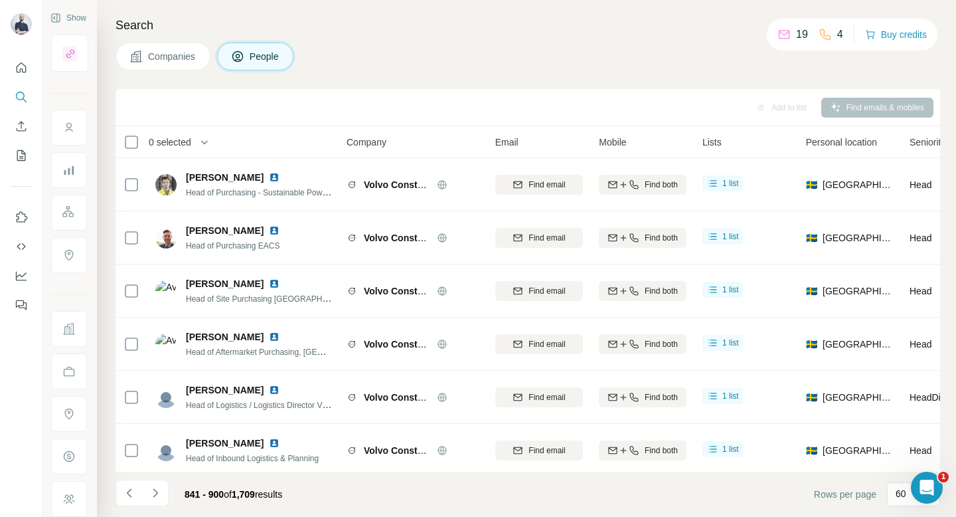
click at [155, 493] on icon "Navigate to next page" at bounding box center [155, 492] width 13 height 13
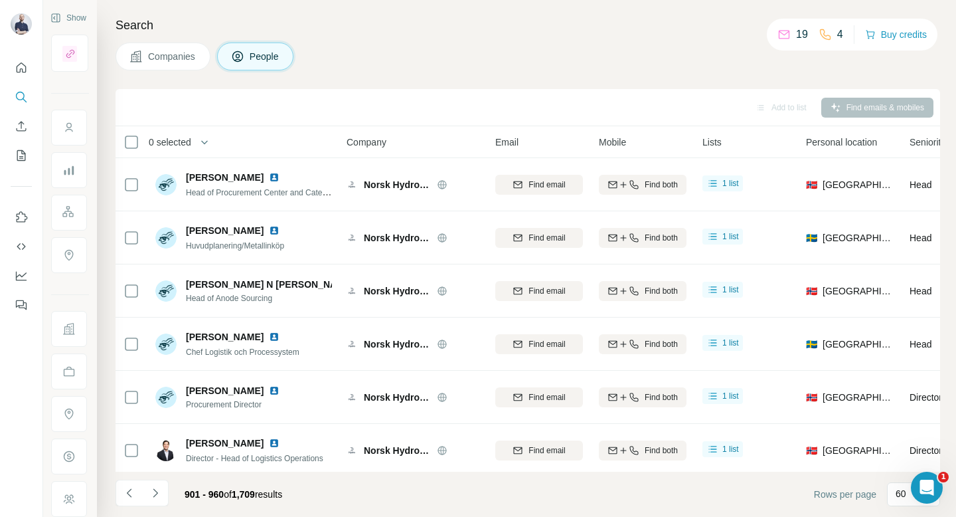
click at [155, 493] on icon "Navigate to next page" at bounding box center [155, 492] width 13 height 13
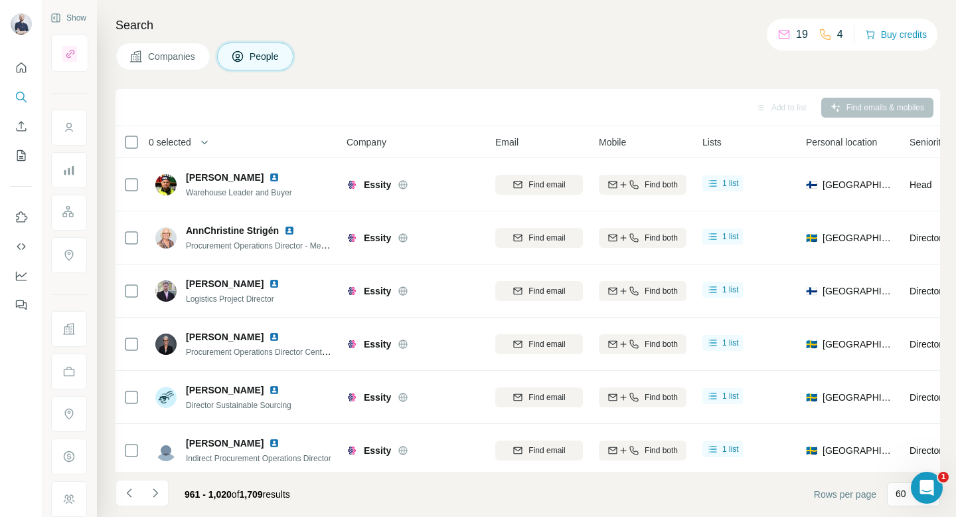
click at [184, 142] on span "0 selected" at bounding box center [170, 141] width 43 height 13
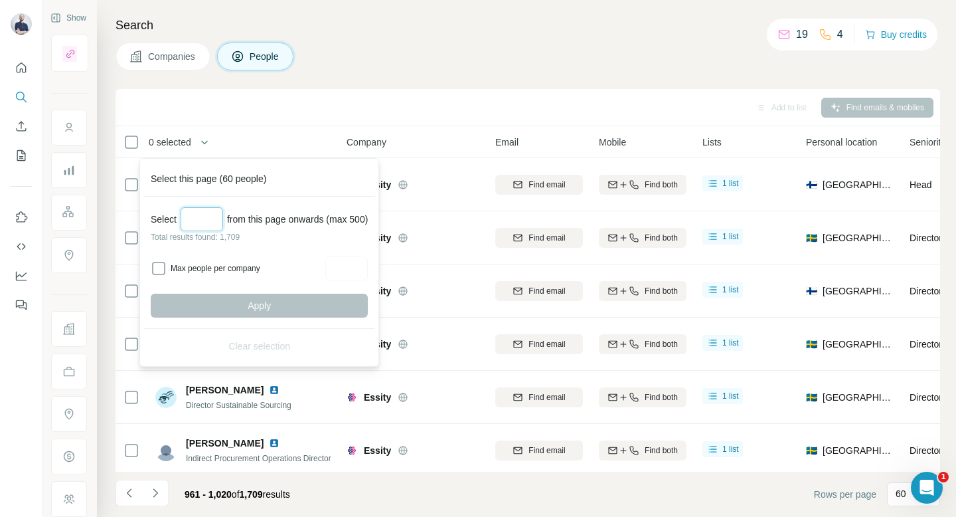
click at [211, 216] on input "Select a number (up to 500)" at bounding box center [202, 219] width 43 height 24
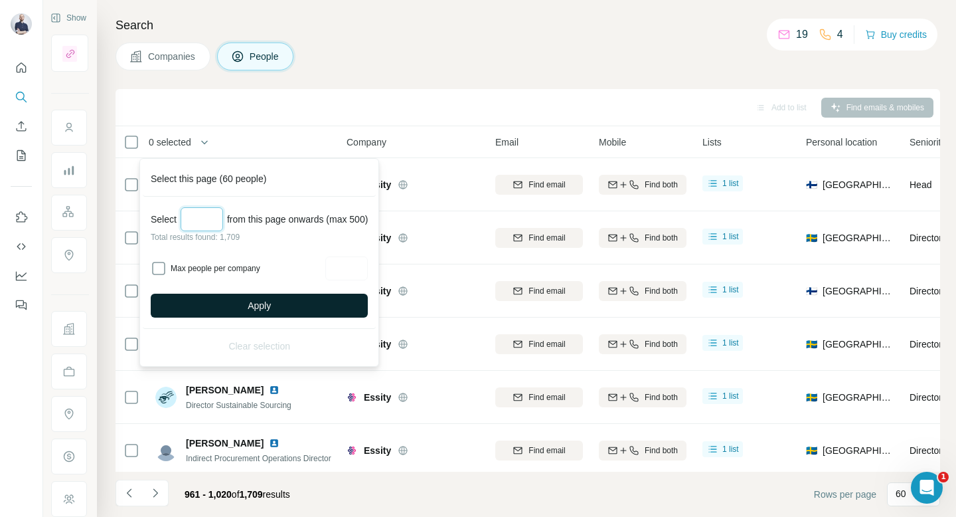
type input "***"
click at [231, 302] on button "Apply" at bounding box center [259, 306] width 217 height 24
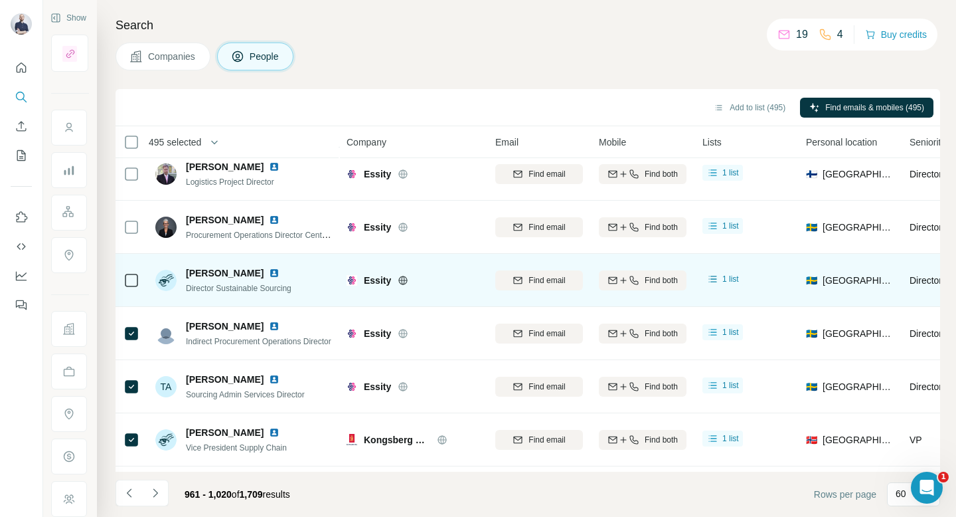
scroll to position [118, 0]
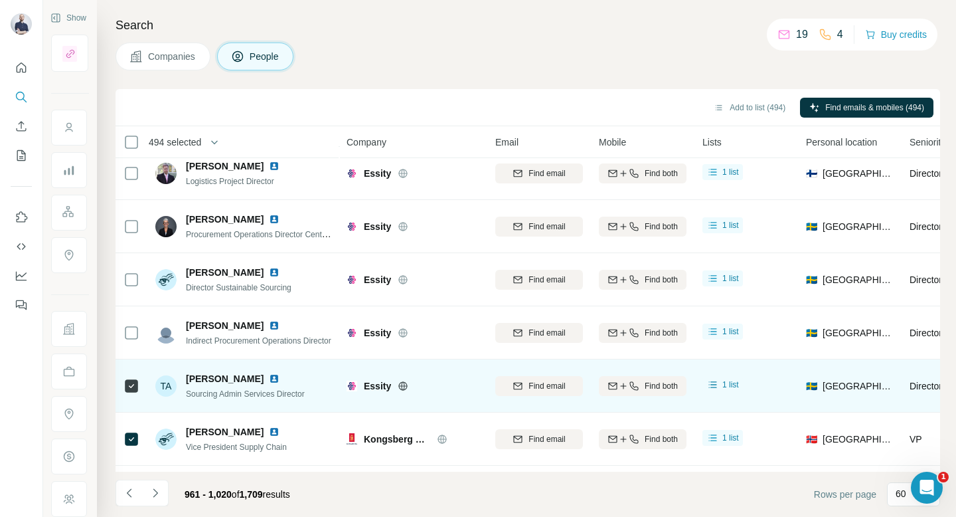
click at [131, 393] on icon at bounding box center [132, 386] width 16 height 16
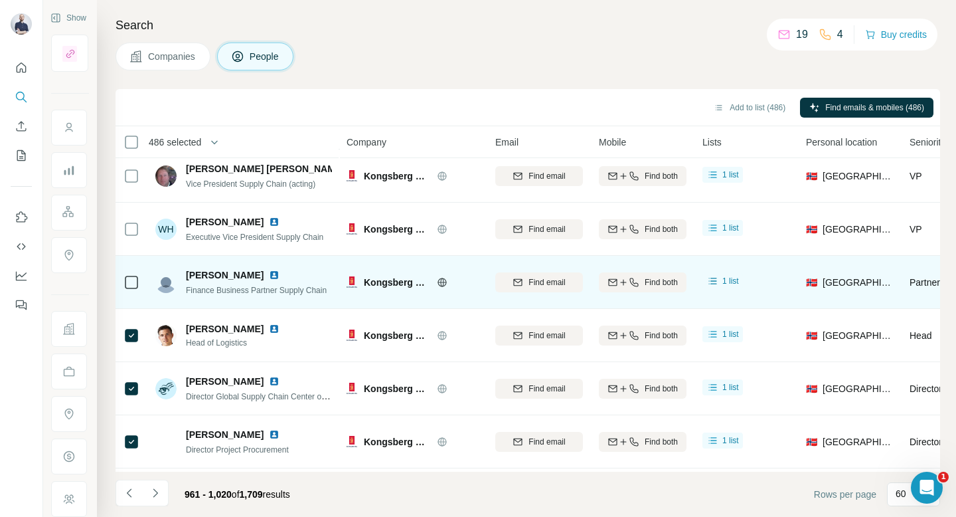
scroll to position [595, 0]
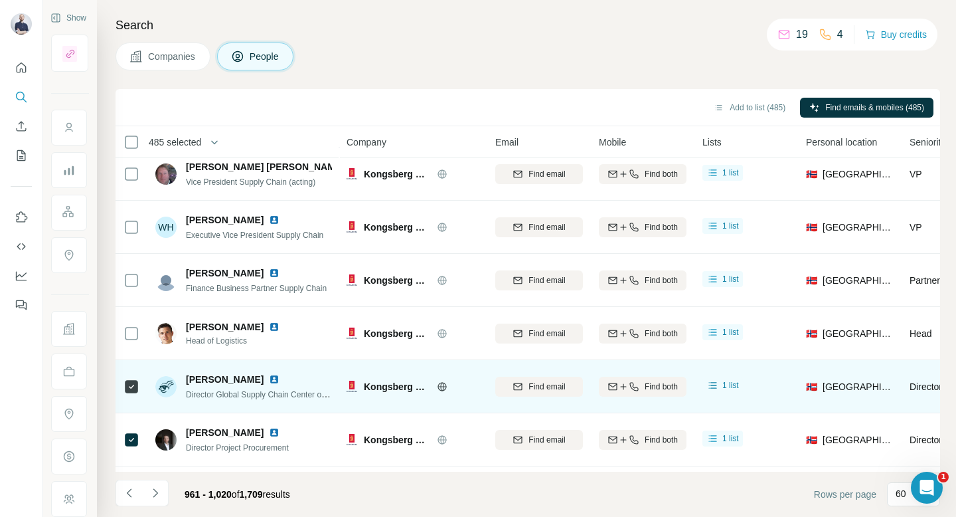
click at [131, 379] on icon at bounding box center [132, 387] width 16 height 16
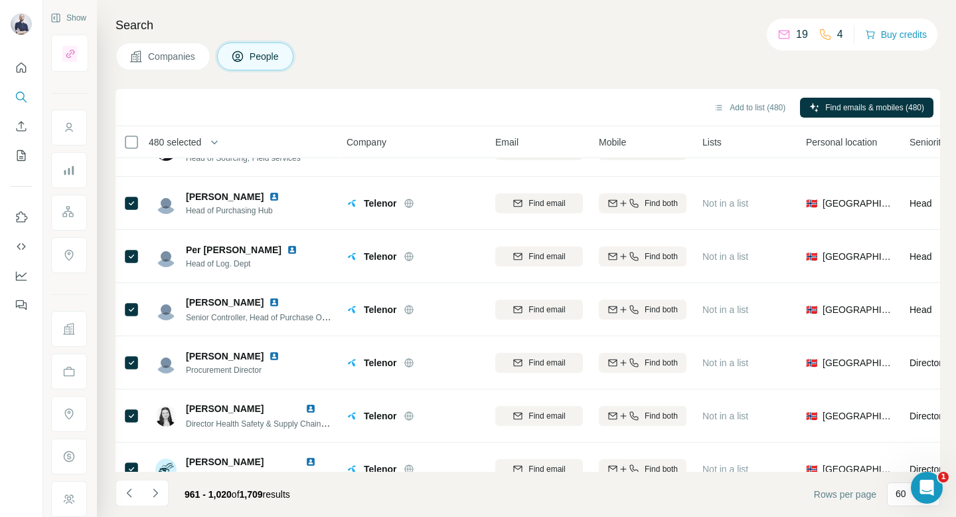
scroll to position [2875, 0]
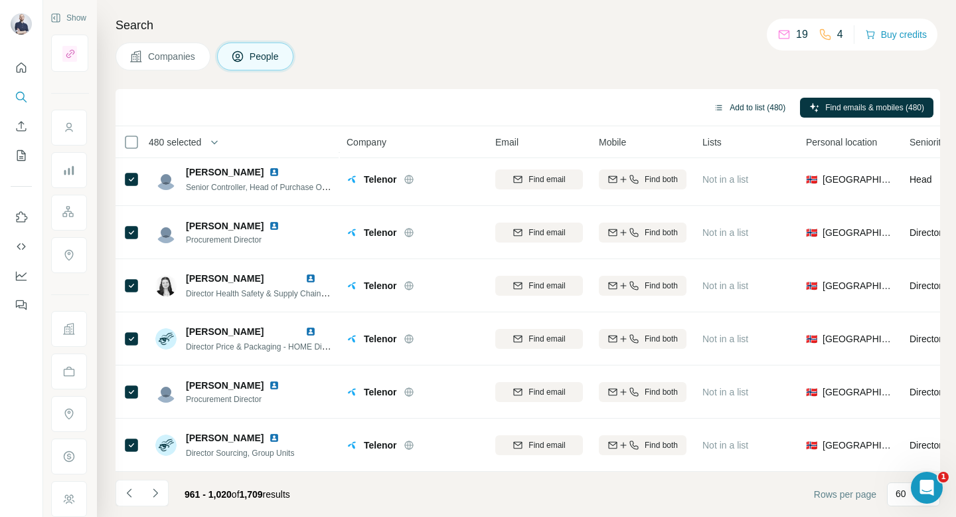
click at [724, 106] on button "Add to list (480)" at bounding box center [750, 108] width 90 height 20
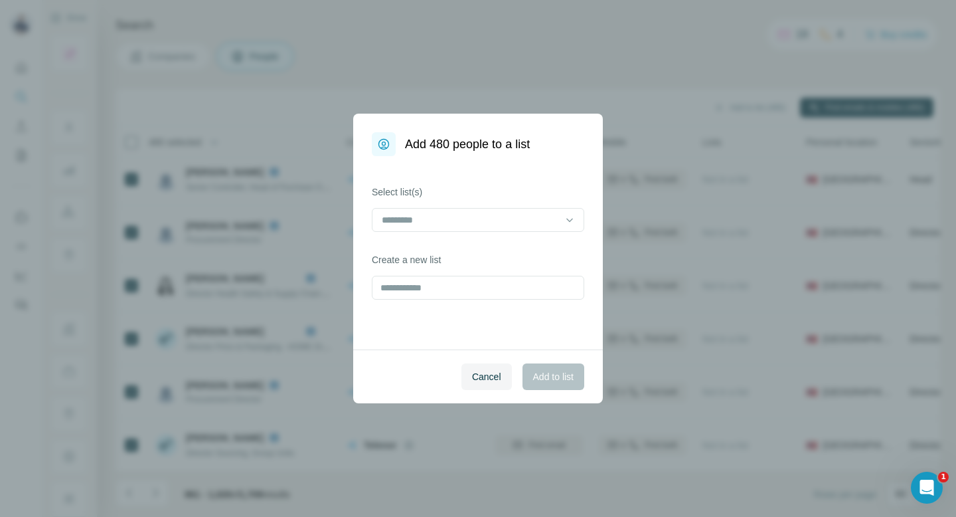
click at [537, 206] on div "Select list(s)" at bounding box center [478, 208] width 213 height 46
click at [525, 219] on input at bounding box center [470, 220] width 179 height 15
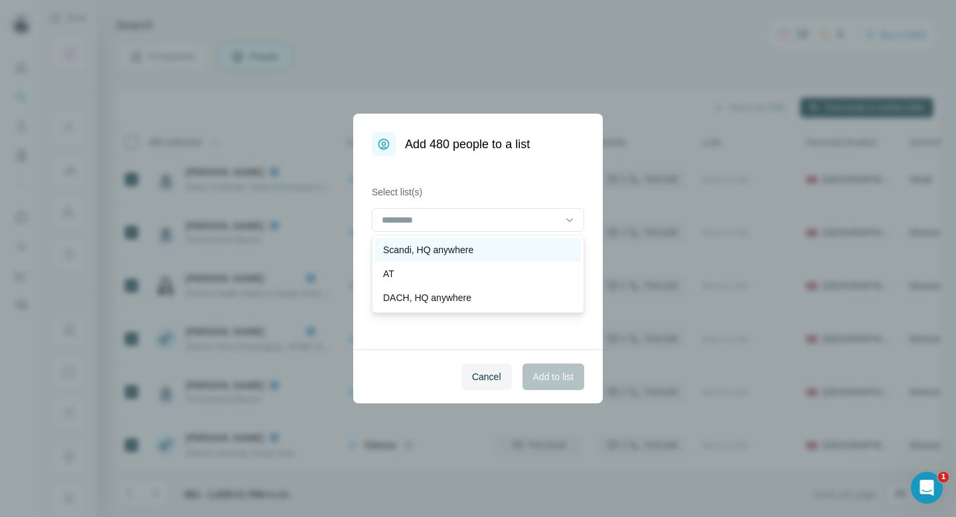
click at [474, 250] on p "Scandi, HQ anywhere" at bounding box center [428, 249] width 90 height 13
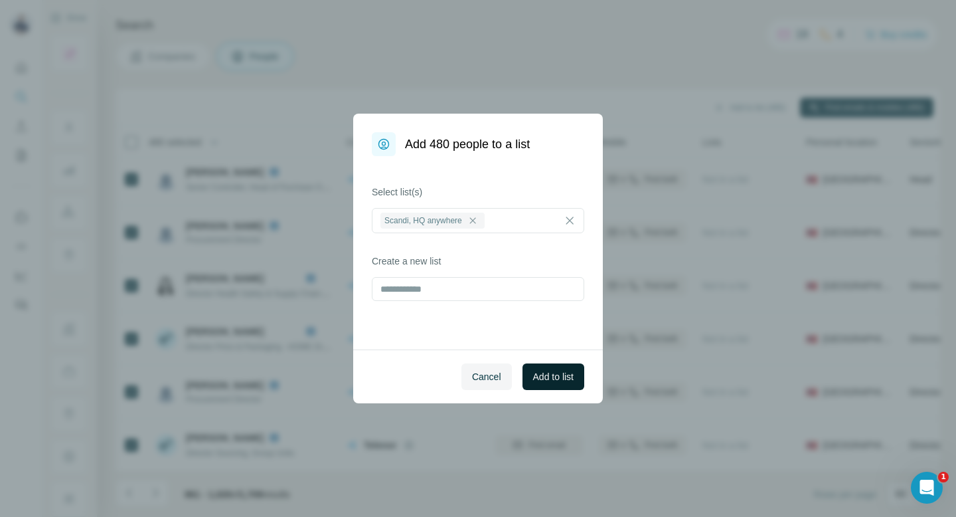
click at [525, 375] on button "Add to list" at bounding box center [554, 376] width 62 height 27
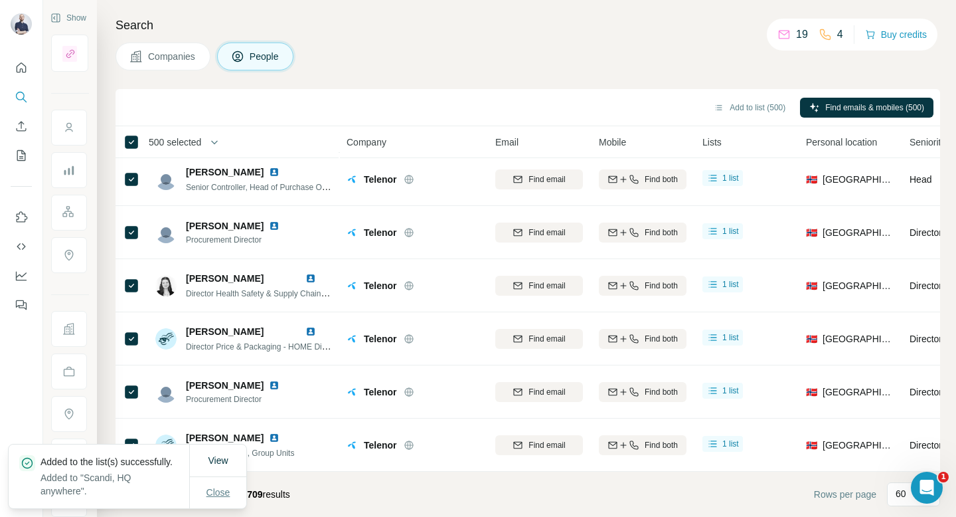
click at [212, 494] on span "Close" at bounding box center [219, 492] width 24 height 13
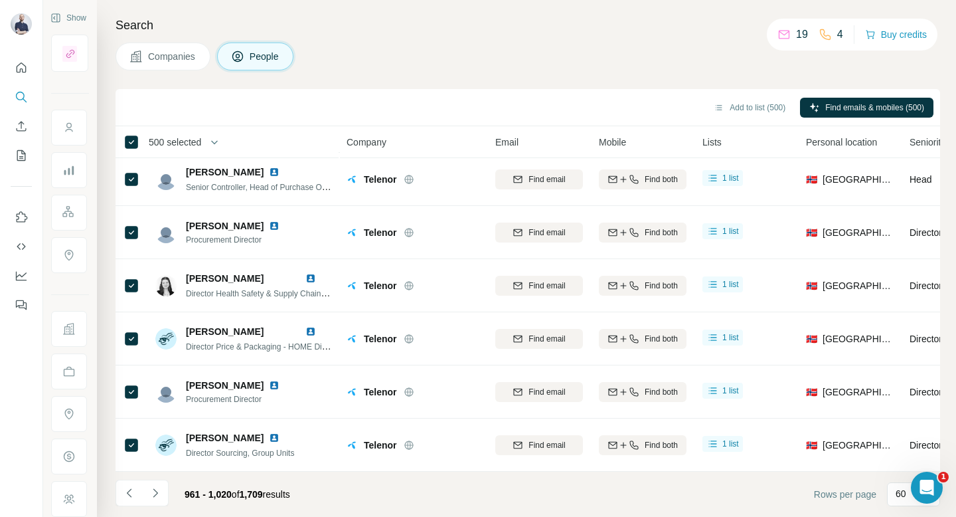
click at [195, 140] on span "500 selected" at bounding box center [175, 141] width 52 height 13
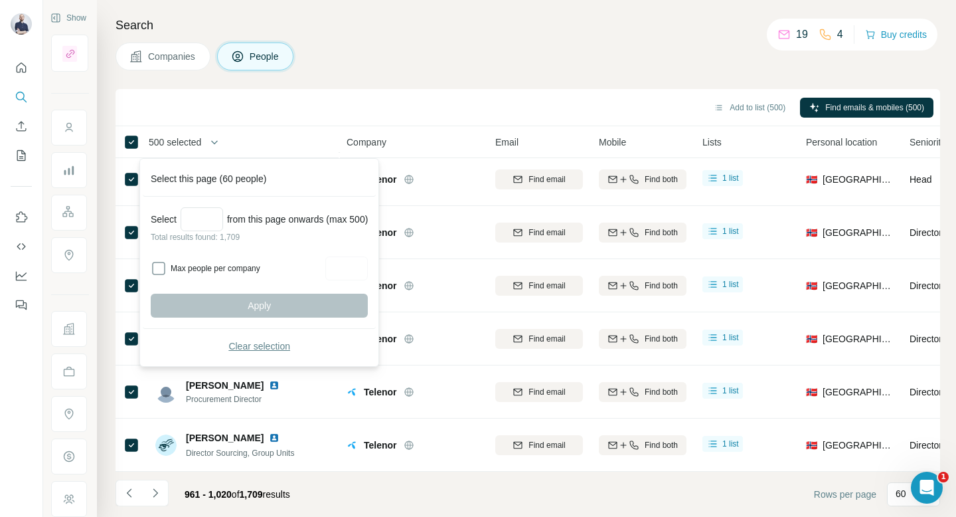
click at [252, 341] on span "Clear selection" at bounding box center [259, 345] width 62 height 13
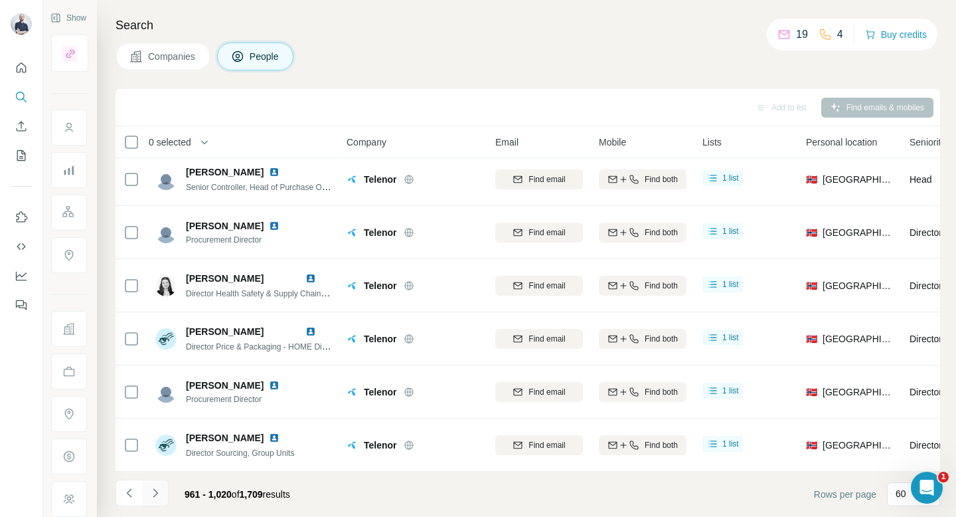
click at [163, 488] on button "Navigate to next page" at bounding box center [155, 493] width 27 height 27
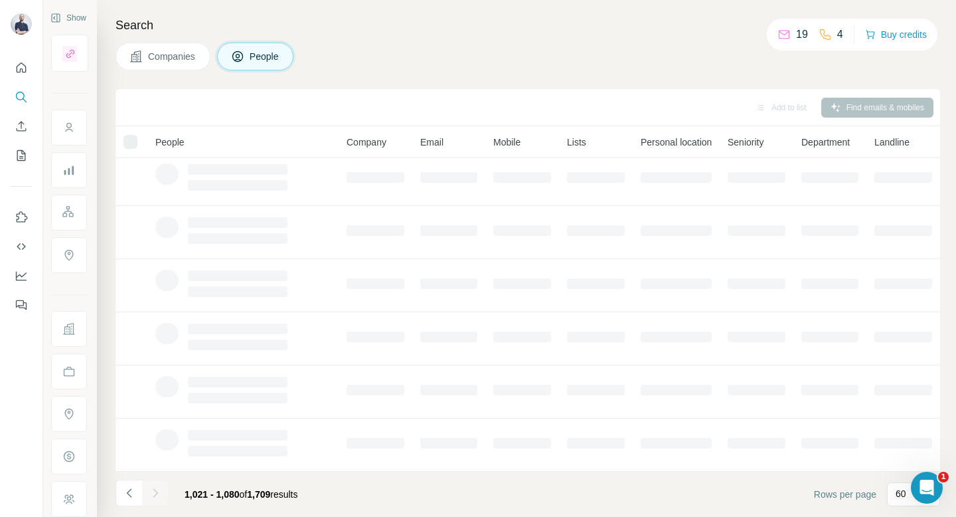
click at [163, 489] on button "Navigate to next page" at bounding box center [155, 493] width 27 height 27
click at [163, 489] on div at bounding box center [155, 493] width 27 height 27
click at [163, 489] on button "Navigate to next page" at bounding box center [155, 493] width 27 height 27
click at [163, 489] on div at bounding box center [155, 493] width 27 height 27
click at [163, 489] on button "Navigate to next page" at bounding box center [155, 493] width 27 height 27
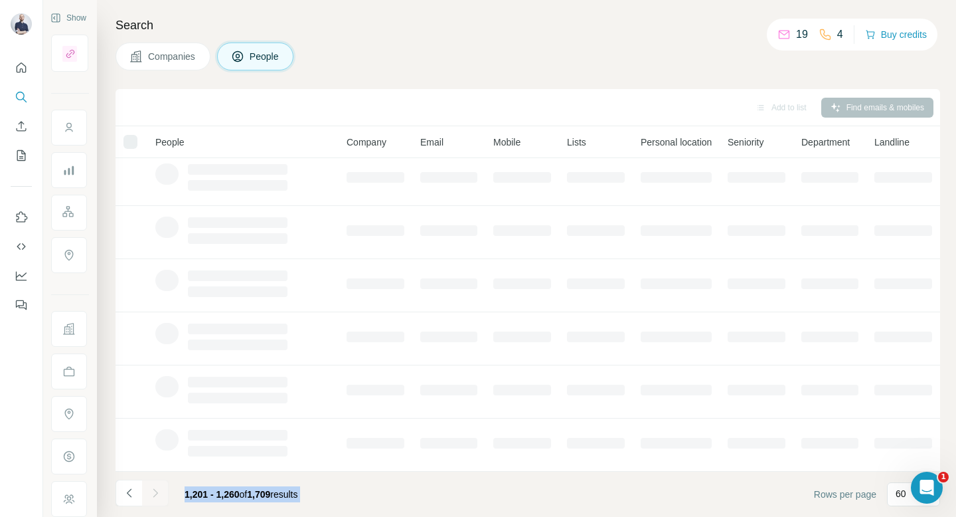
click at [163, 489] on div at bounding box center [155, 493] width 27 height 27
click at [163, 489] on button "Navigate to next page" at bounding box center [155, 493] width 27 height 27
click at [163, 489] on div at bounding box center [155, 493] width 27 height 27
click at [163, 489] on button "Navigate to next page" at bounding box center [155, 493] width 27 height 27
click at [163, 489] on div at bounding box center [155, 493] width 27 height 27
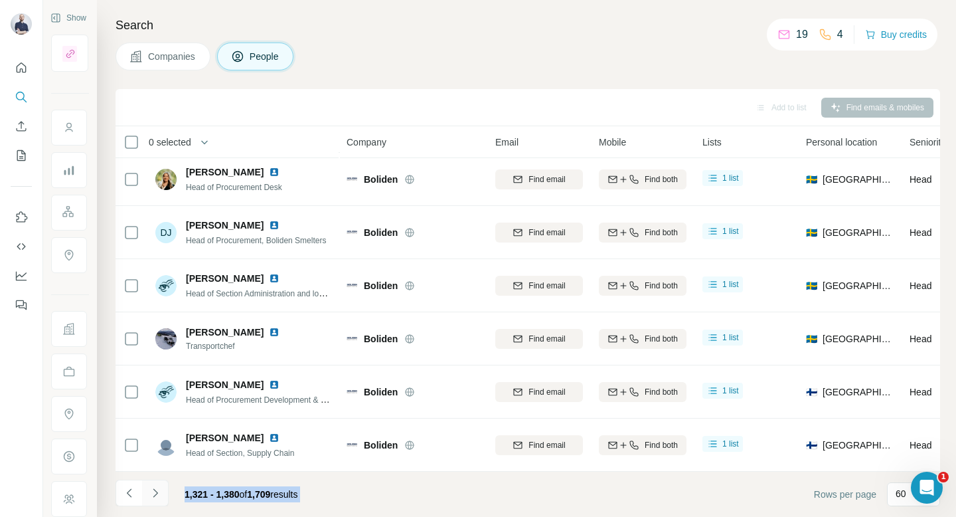
click at [163, 489] on button "Navigate to next page" at bounding box center [155, 493] width 27 height 27
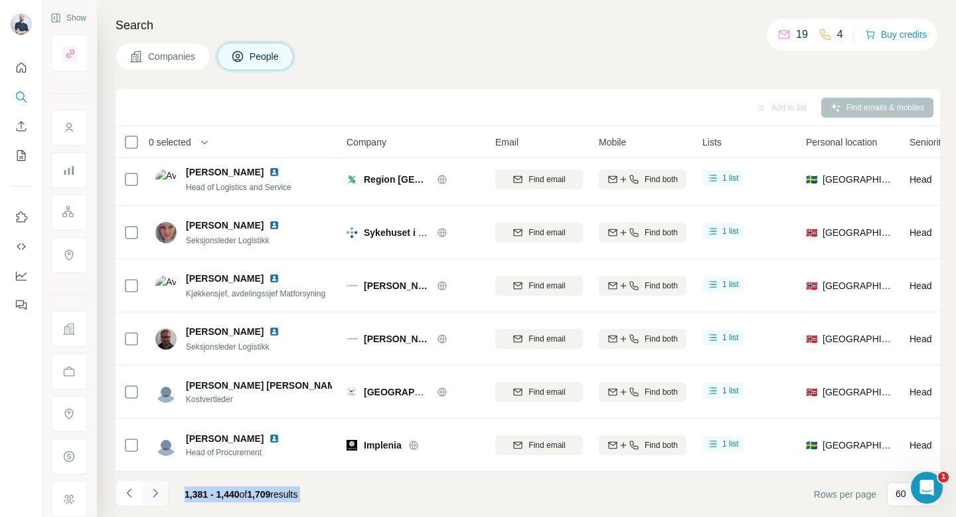
click at [163, 489] on button "Navigate to next page" at bounding box center [155, 493] width 27 height 27
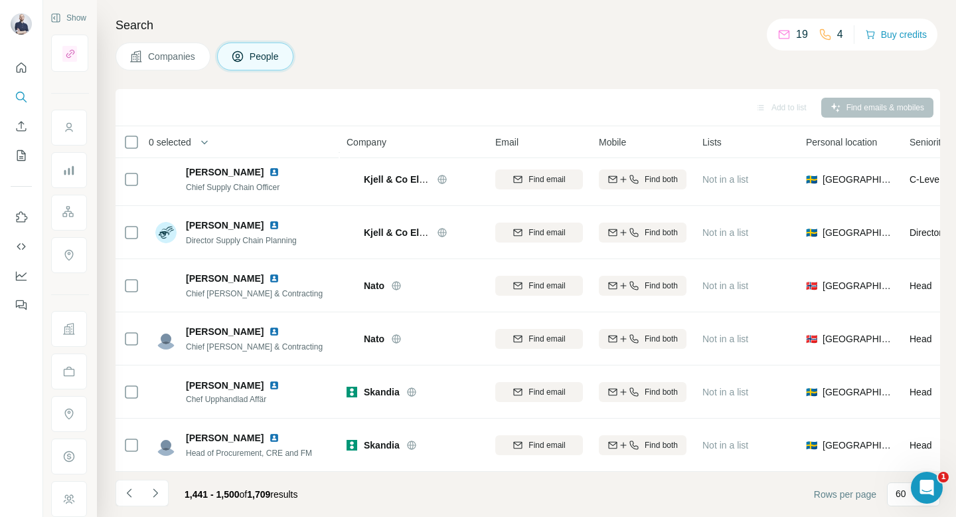
click at [252, 84] on div "Search Companies People Add to list Find emails & mobiles 0 selected People Com…" at bounding box center [526, 258] width 859 height 517
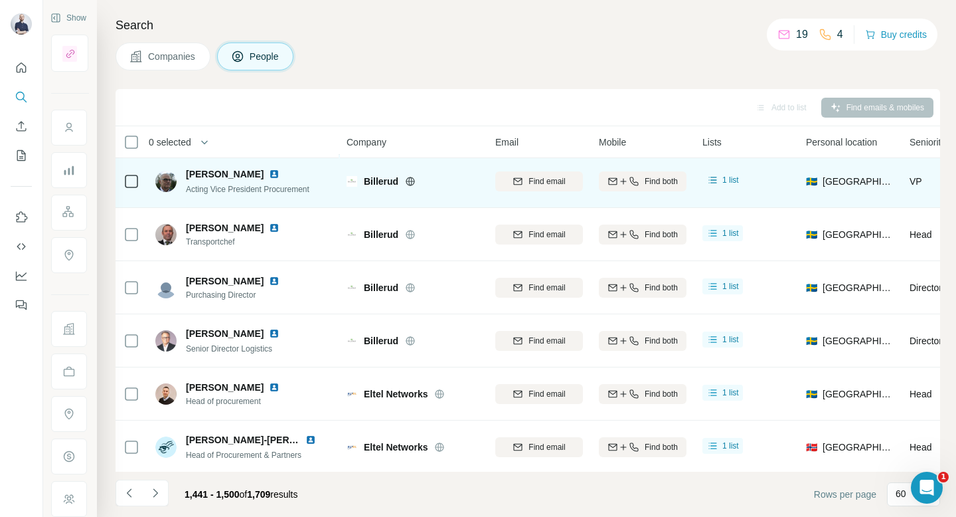
scroll to position [0, 0]
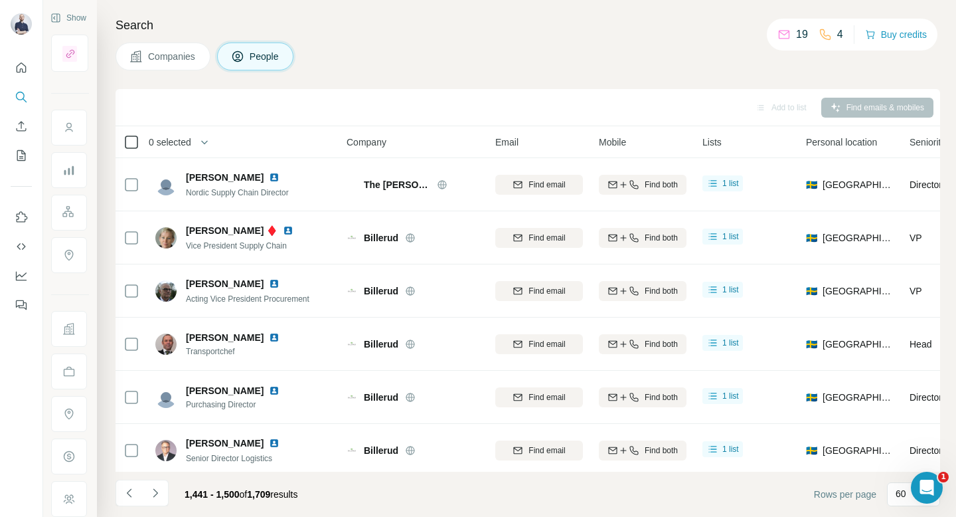
click at [133, 148] on icon at bounding box center [132, 142] width 16 height 16
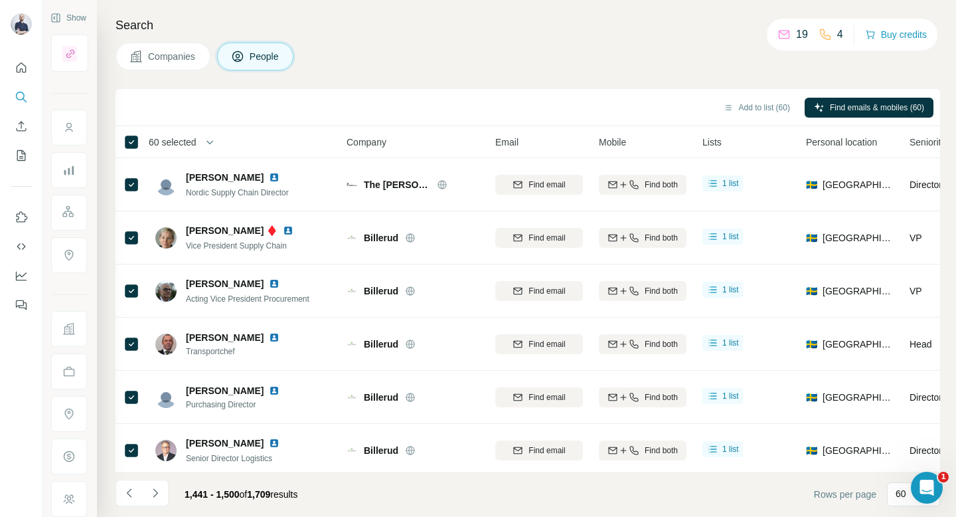
click at [197, 145] on span "60 selected" at bounding box center [173, 141] width 48 height 13
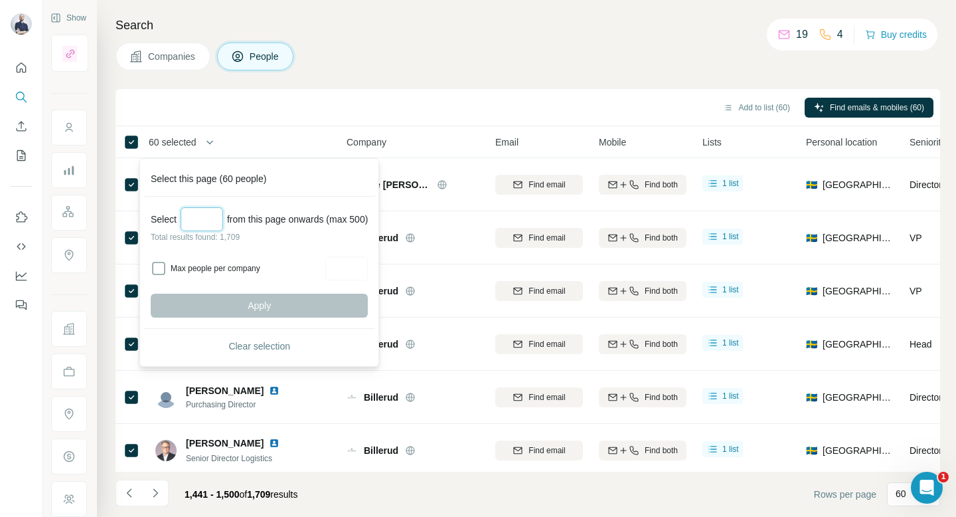
click at [213, 215] on input "Select a number (up to 500)" at bounding box center [202, 219] width 43 height 24
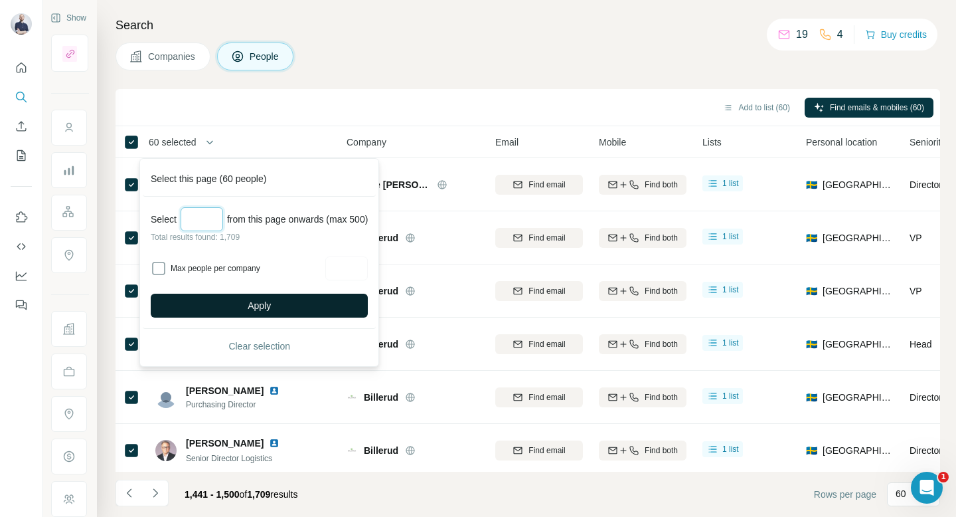
type input "***"
click at [248, 307] on button "Apply" at bounding box center [259, 306] width 217 height 24
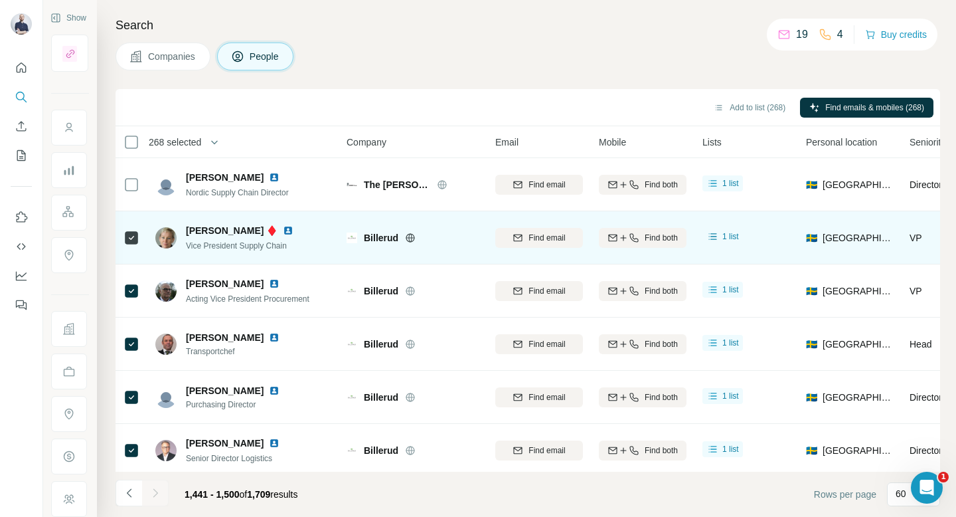
click at [136, 254] on div at bounding box center [132, 237] width 16 height 37
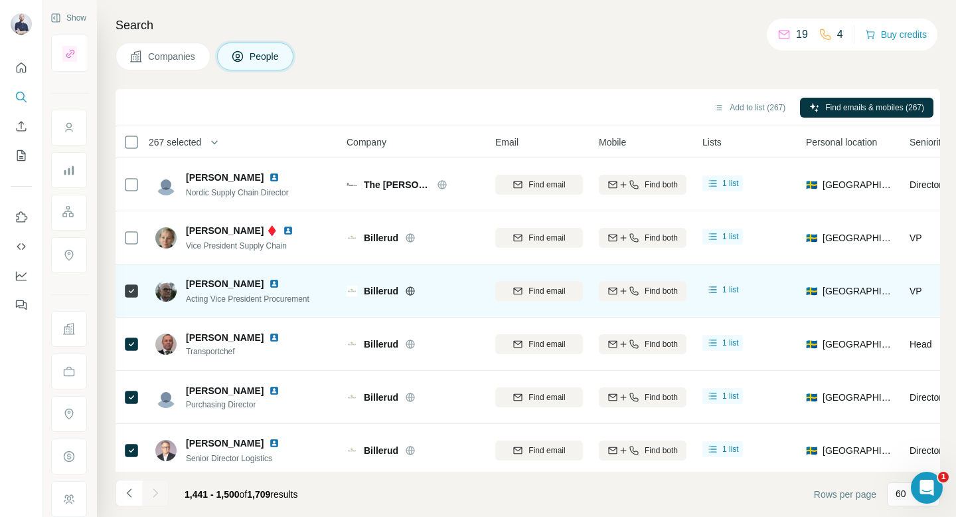
click at [131, 297] on icon at bounding box center [132, 291] width 16 height 16
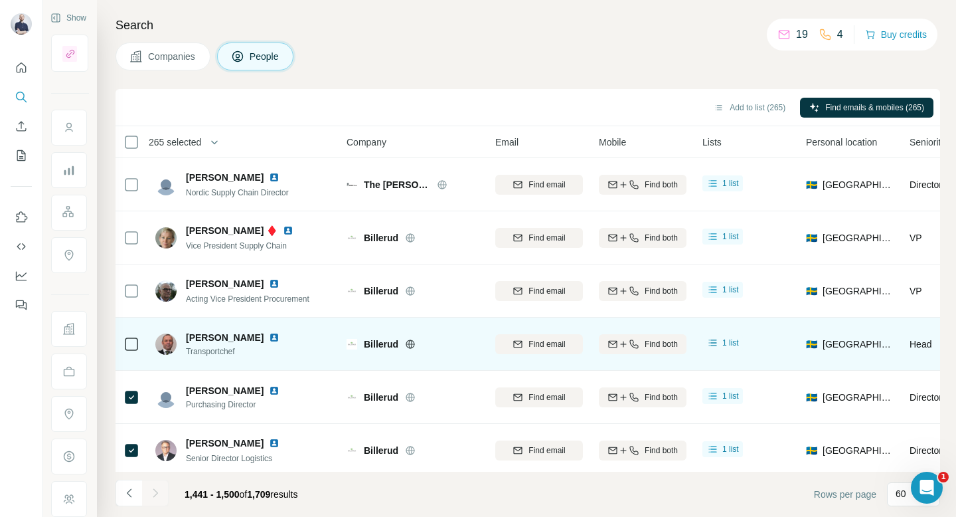
scroll to position [75, 0]
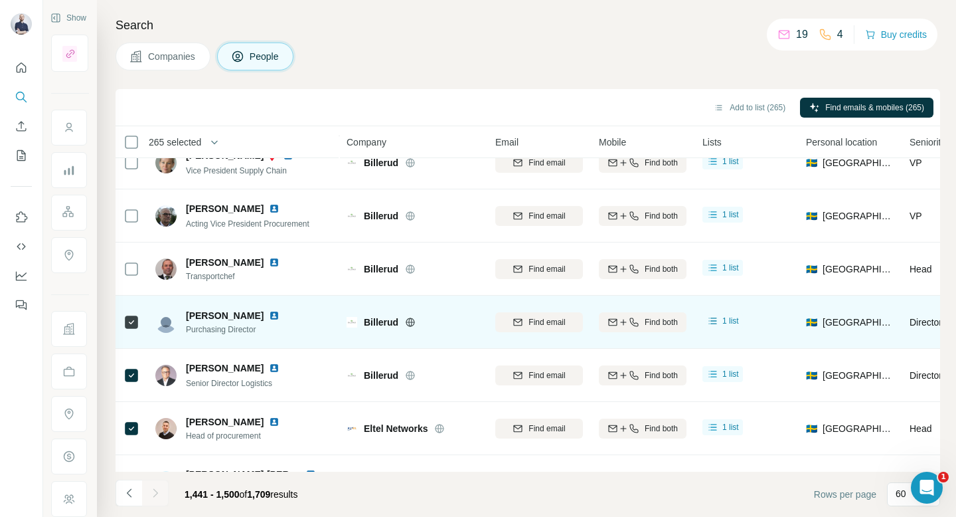
click at [132, 329] on icon at bounding box center [132, 322] width 16 height 16
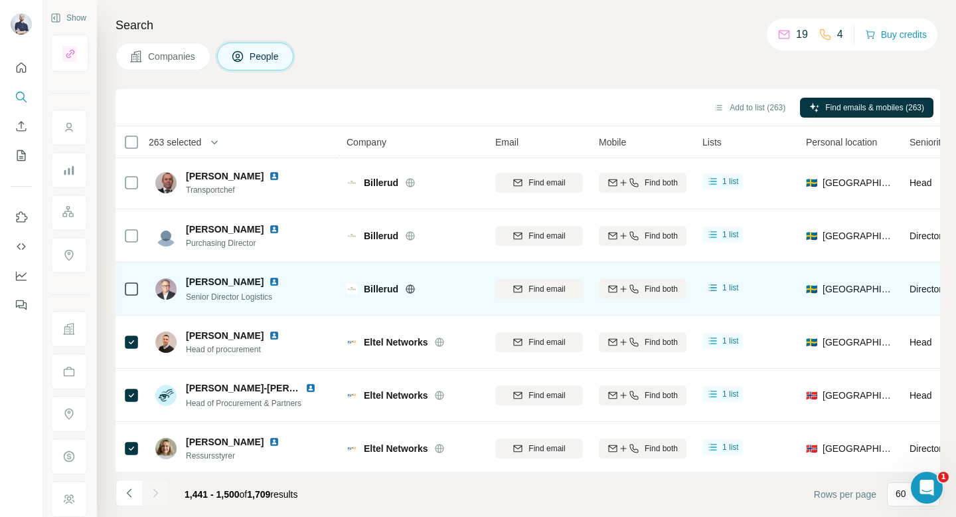
scroll to position [165, 0]
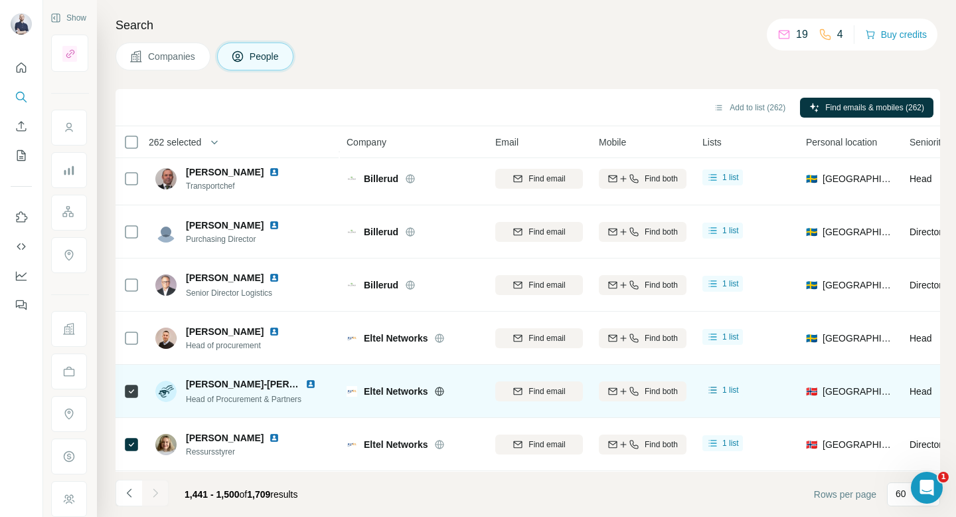
click at [126, 381] on div at bounding box center [132, 391] width 16 height 37
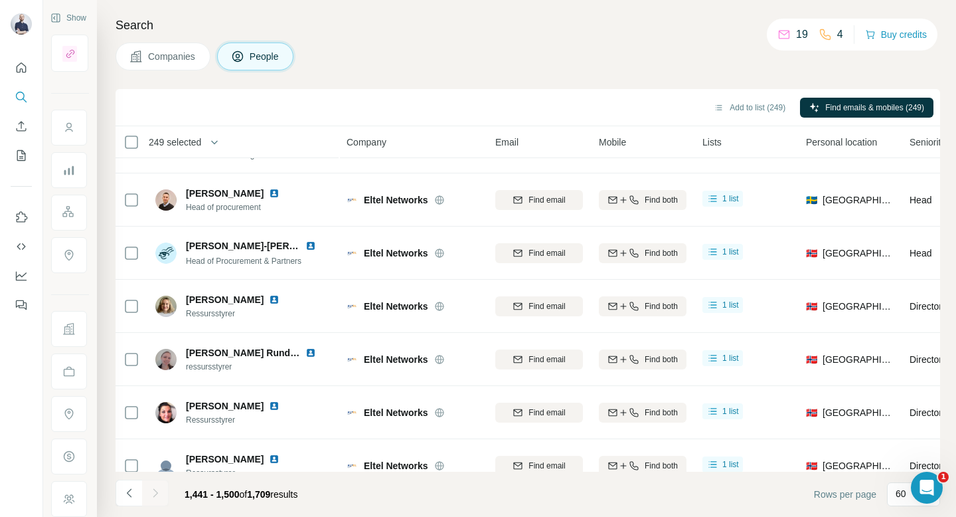
scroll to position [0, 0]
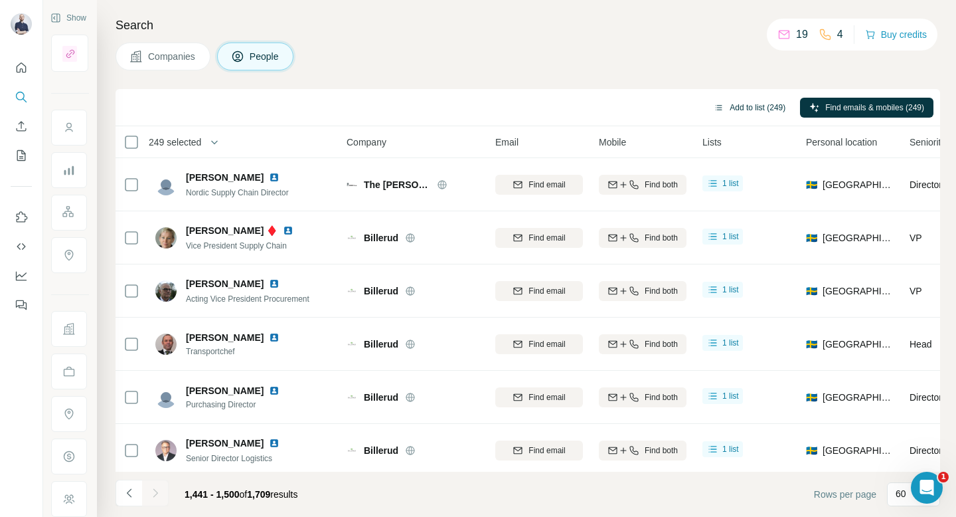
click at [728, 110] on button "Add to list (249)" at bounding box center [750, 108] width 90 height 20
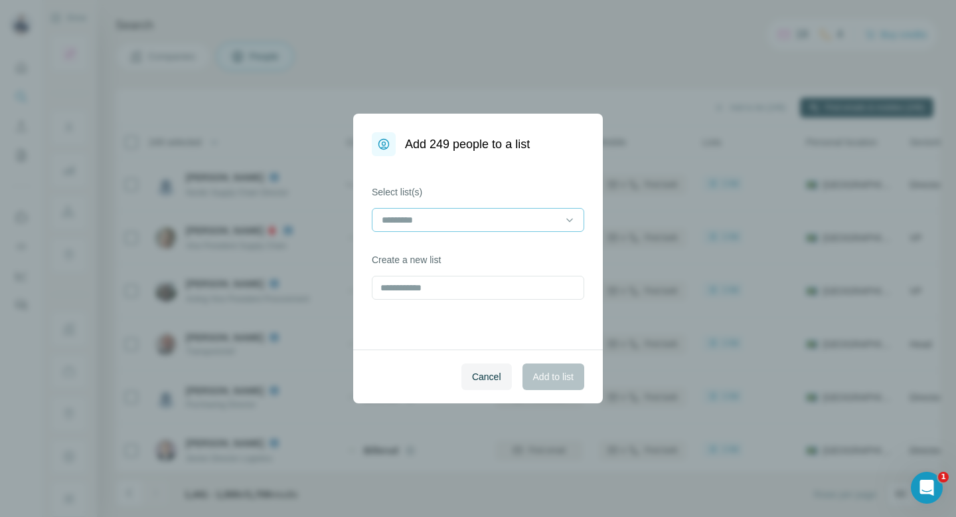
click at [531, 217] on input at bounding box center [470, 220] width 179 height 15
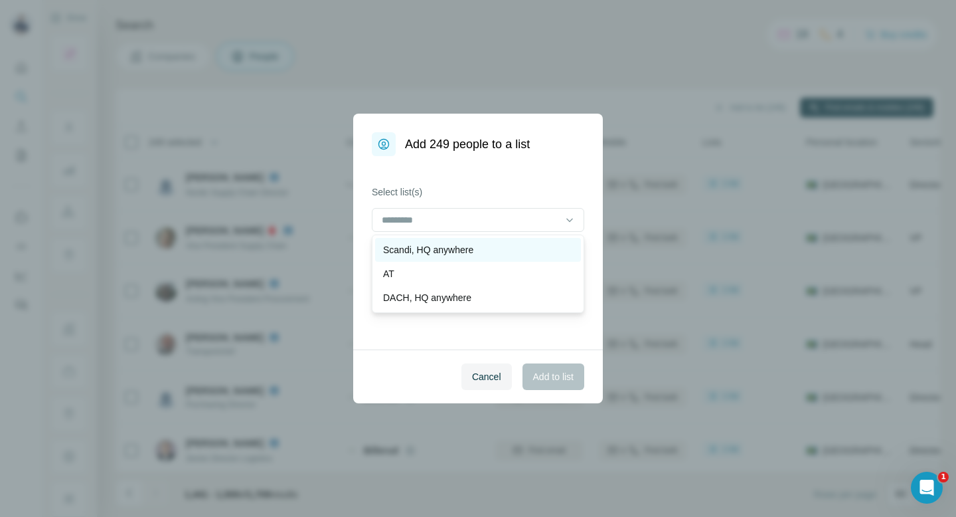
click at [499, 247] on div "Scandi, HQ anywhere" at bounding box center [478, 249] width 190 height 13
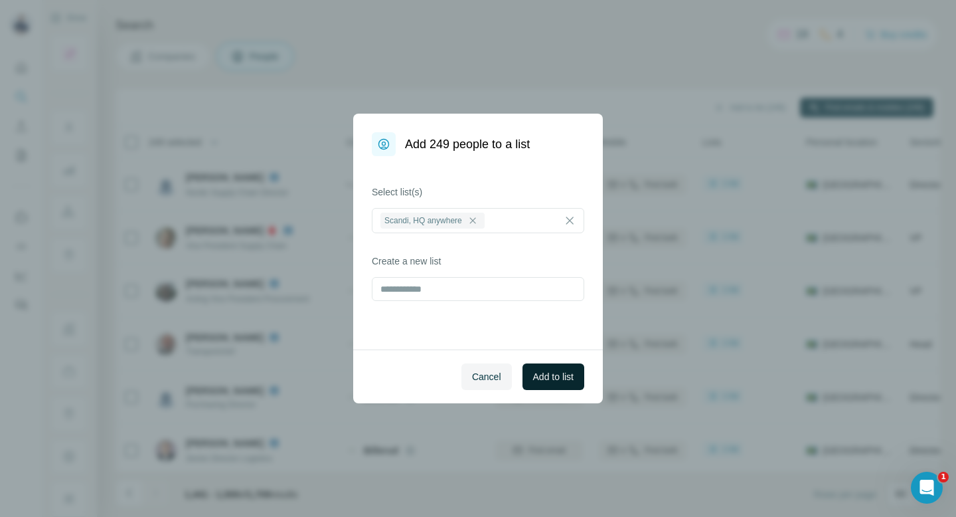
click at [550, 372] on span "Add to list" at bounding box center [553, 376] width 41 height 13
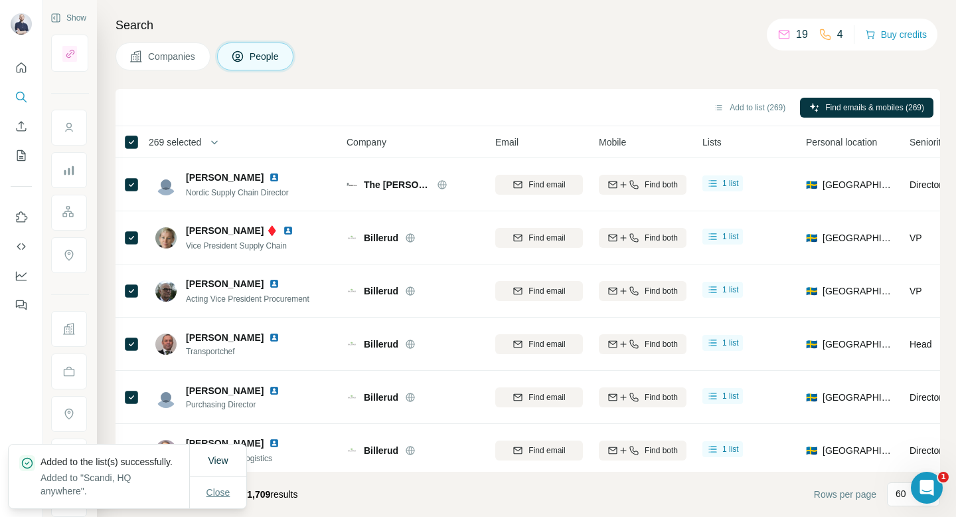
click at [217, 489] on span "Close" at bounding box center [219, 492] width 24 height 13
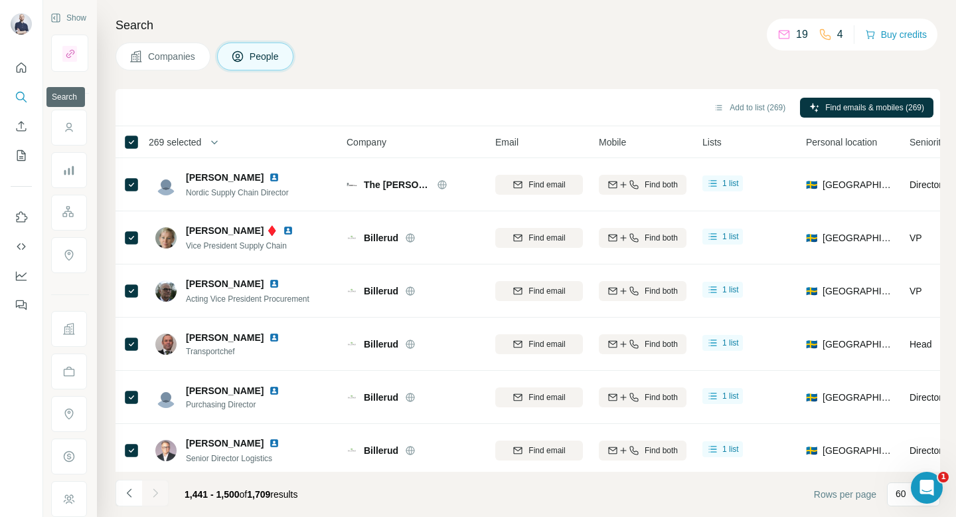
click at [15, 98] on icon "Search" at bounding box center [21, 96] width 13 height 13
click at [75, 21] on button "Show" at bounding box center [68, 18] width 54 height 20
click at [61, 19] on button "Show" at bounding box center [68, 18] width 54 height 20
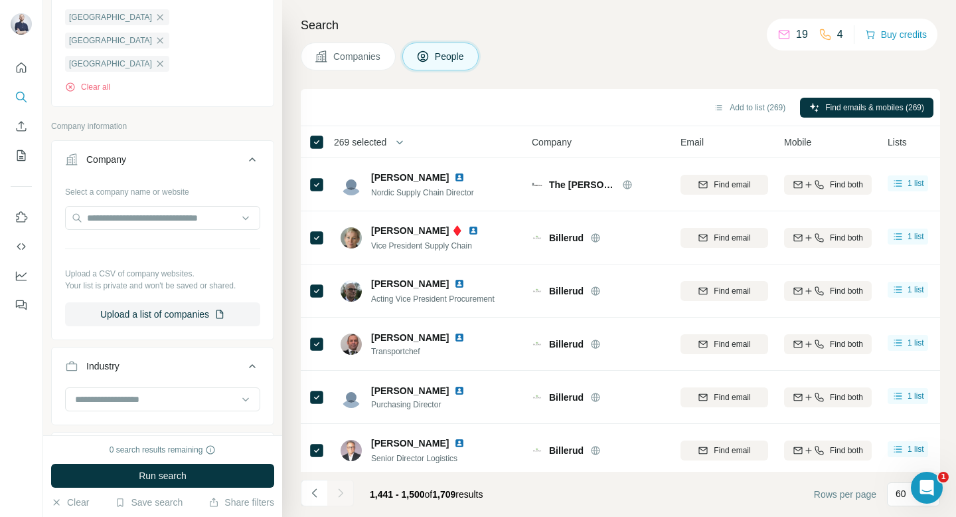
scroll to position [705, 0]
